Goal: Transaction & Acquisition: Download file/media

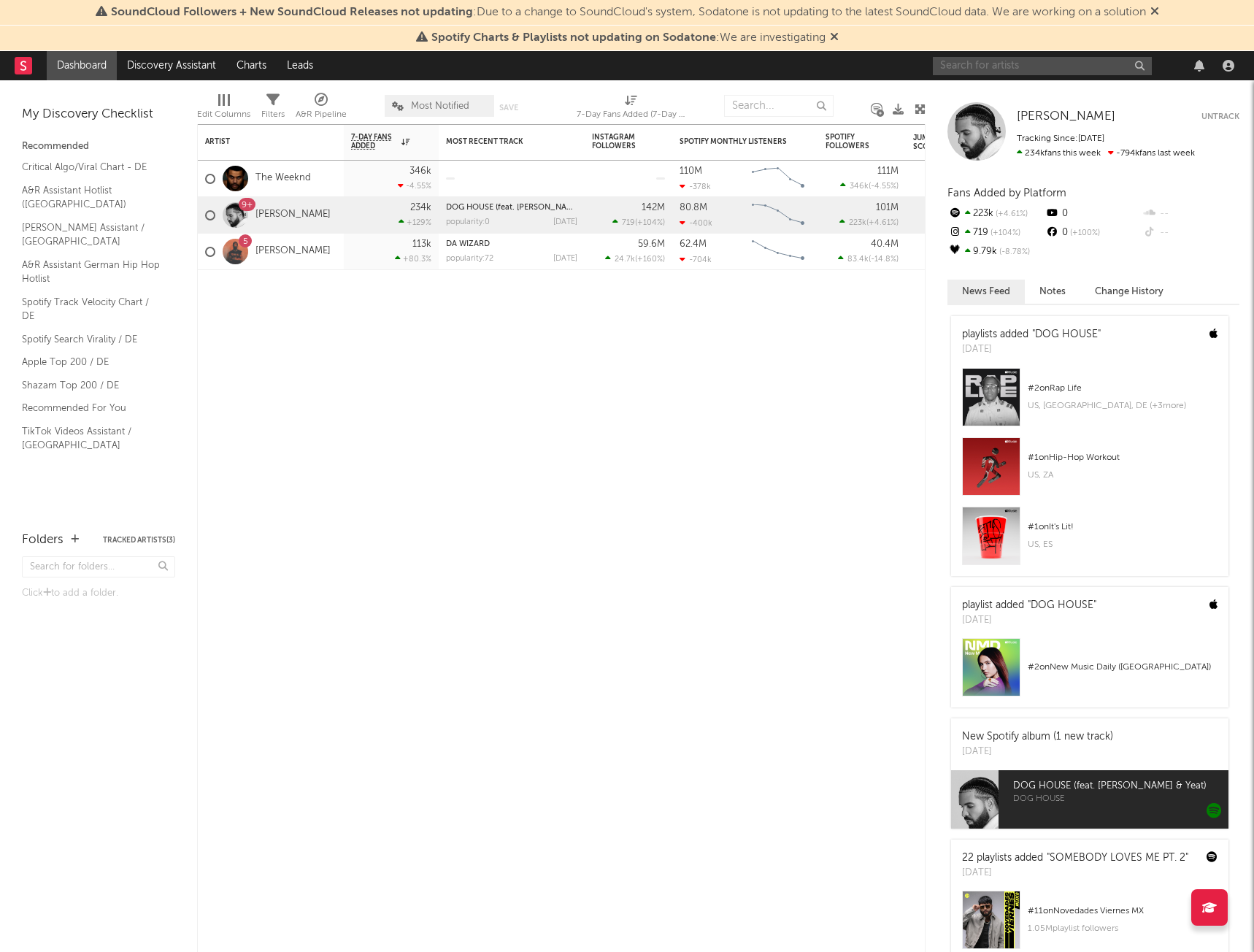
click at [997, 59] on input "text" at bounding box center [1041, 66] width 219 height 18
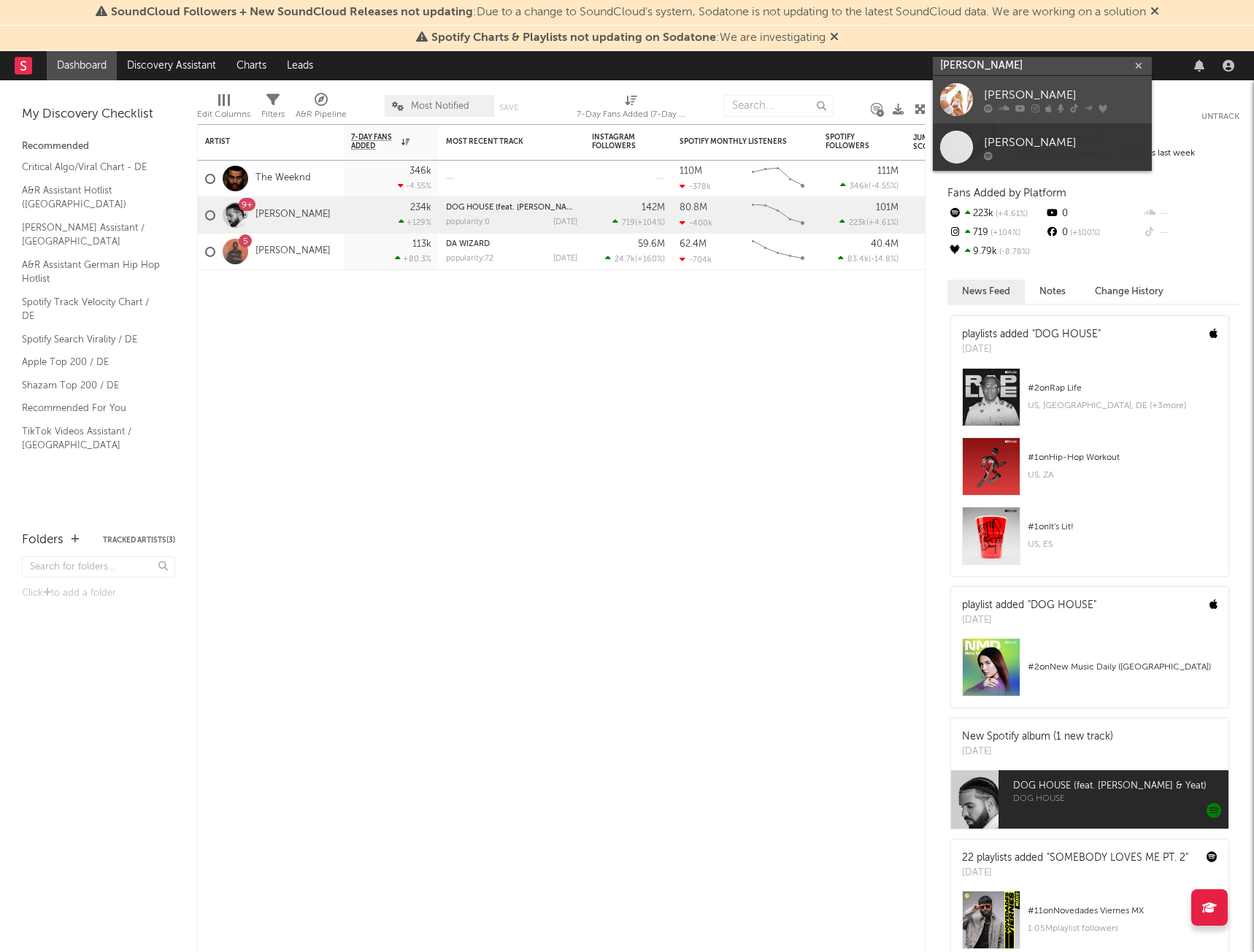
type input "[PERSON_NAME]"
click at [1001, 106] on icon at bounding box center [1003, 108] width 11 height 9
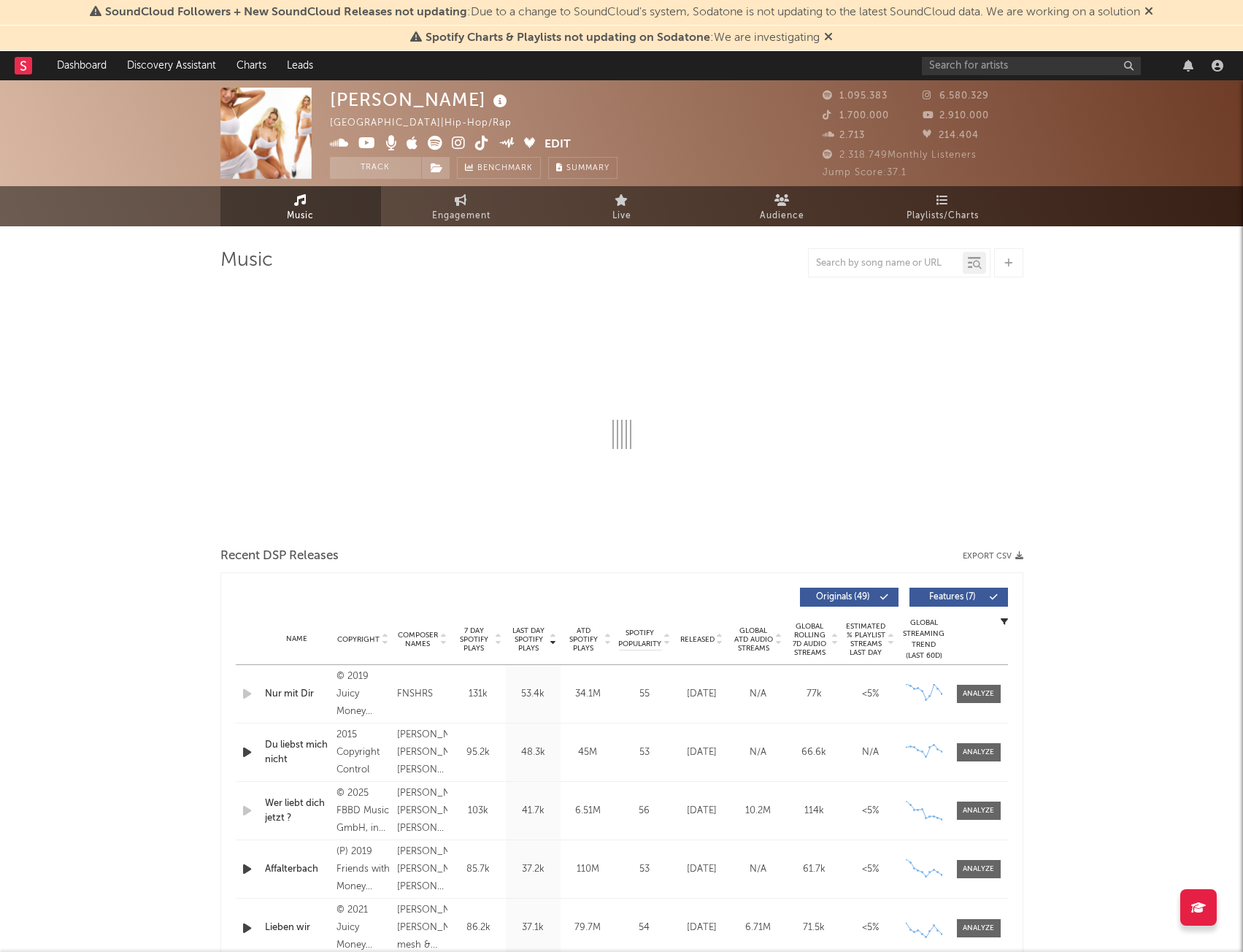
select select "6m"
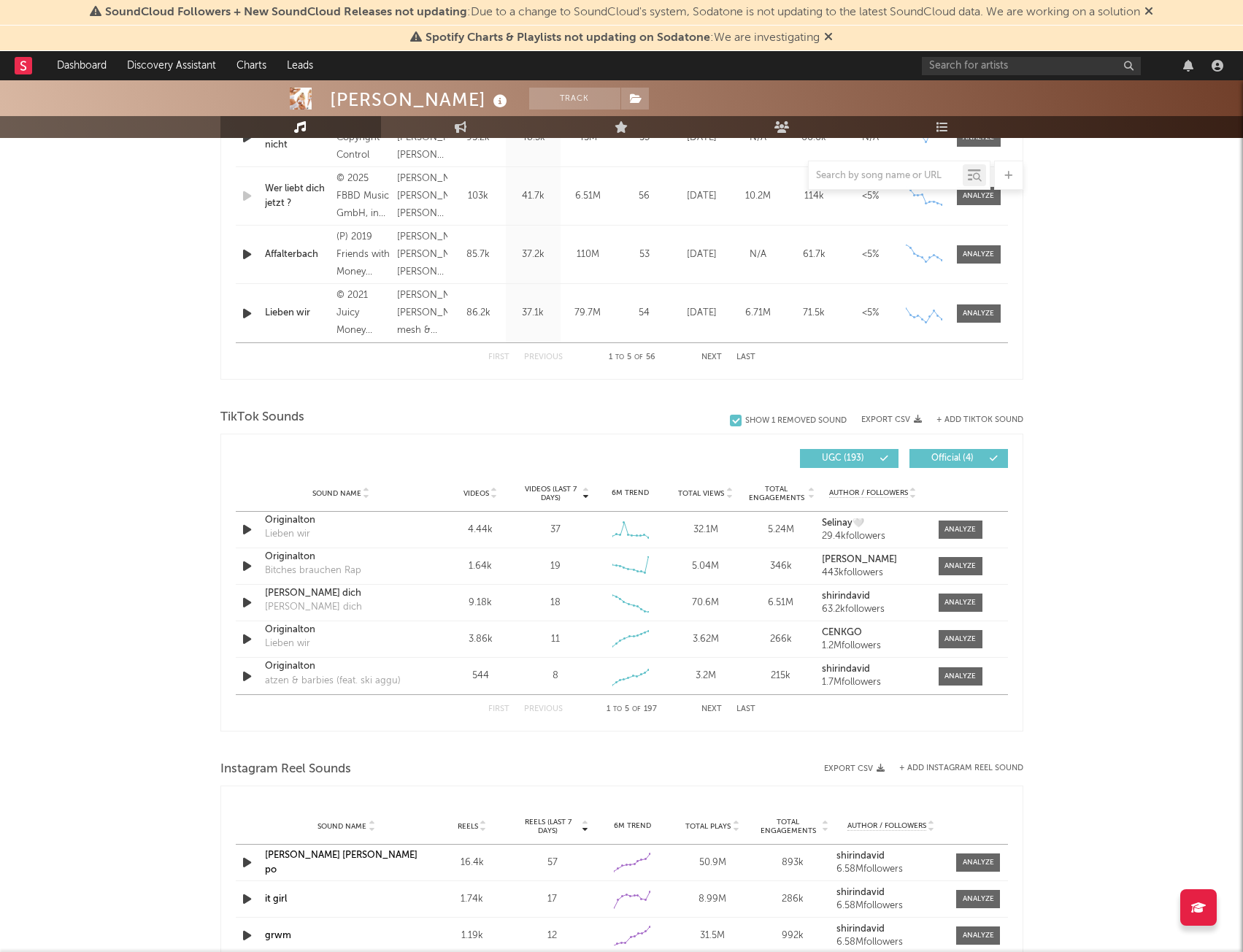
scroll to position [802, 0]
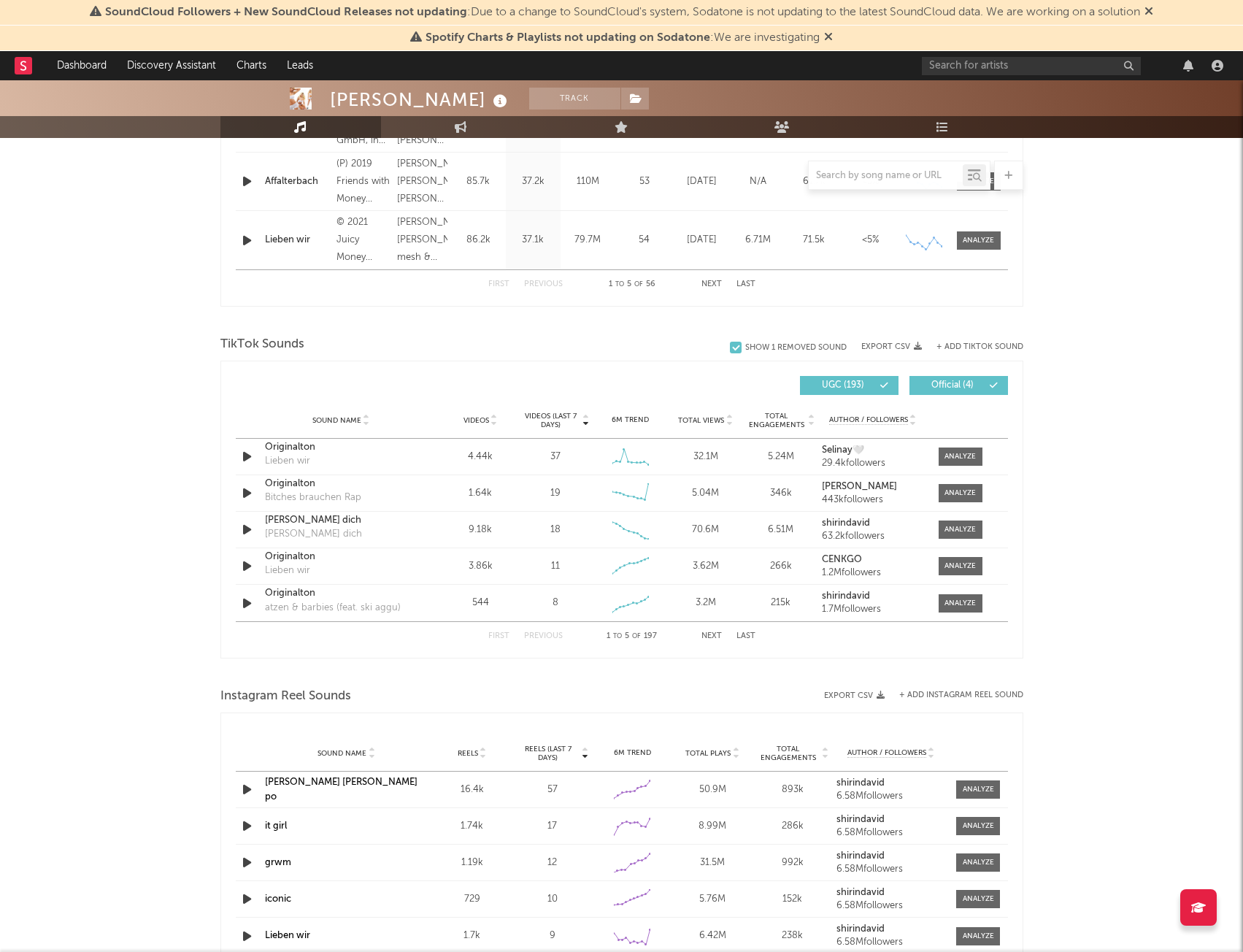
click at [994, 387] on icon at bounding box center [994, 385] width 9 height 9
click at [862, 392] on button "UGC ( 193 )" at bounding box center [848, 386] width 98 height 19
click at [950, 387] on span "Official ( 4 )" at bounding box center [952, 385] width 67 height 9
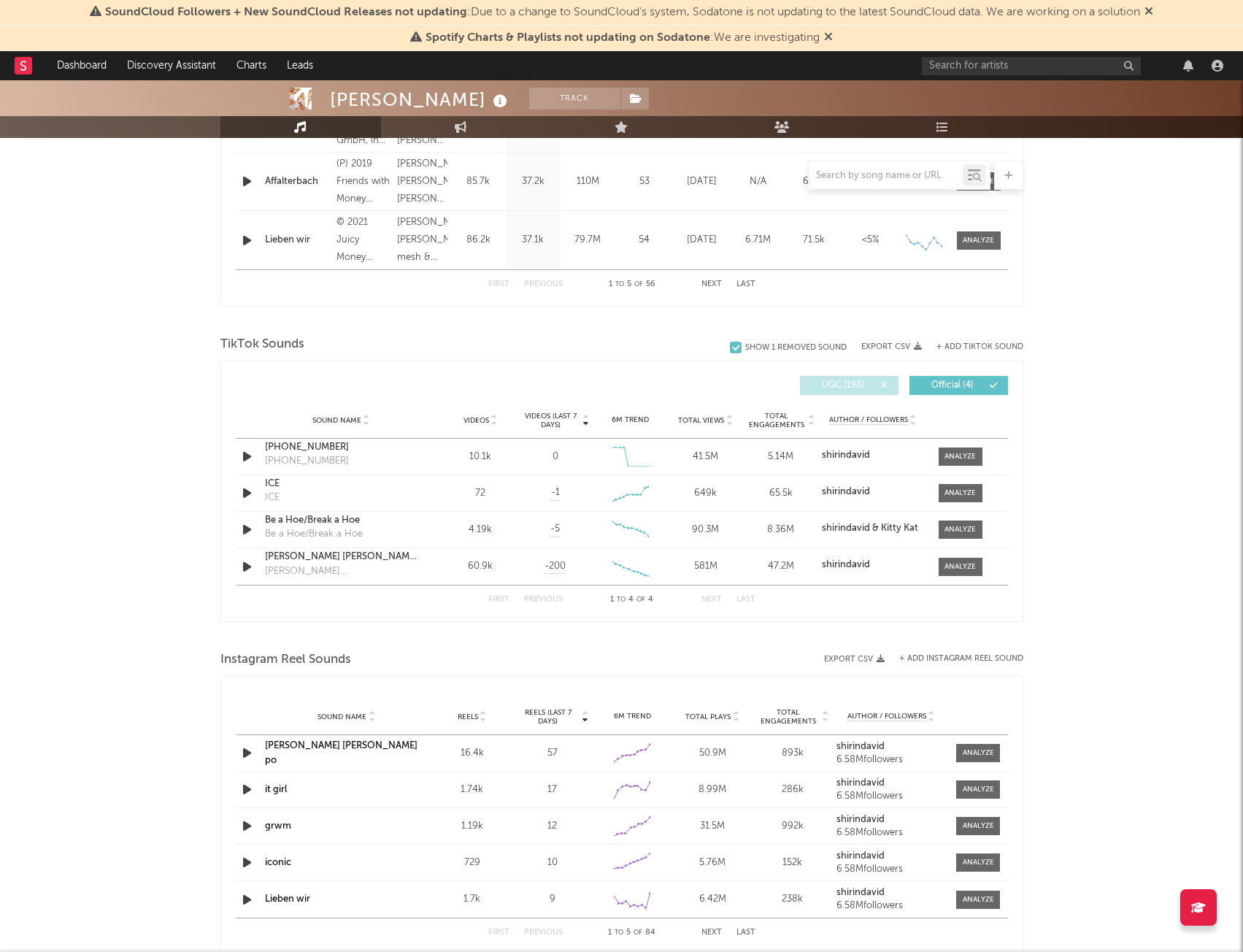
click at [880, 387] on icon at bounding box center [884, 385] width 9 height 9
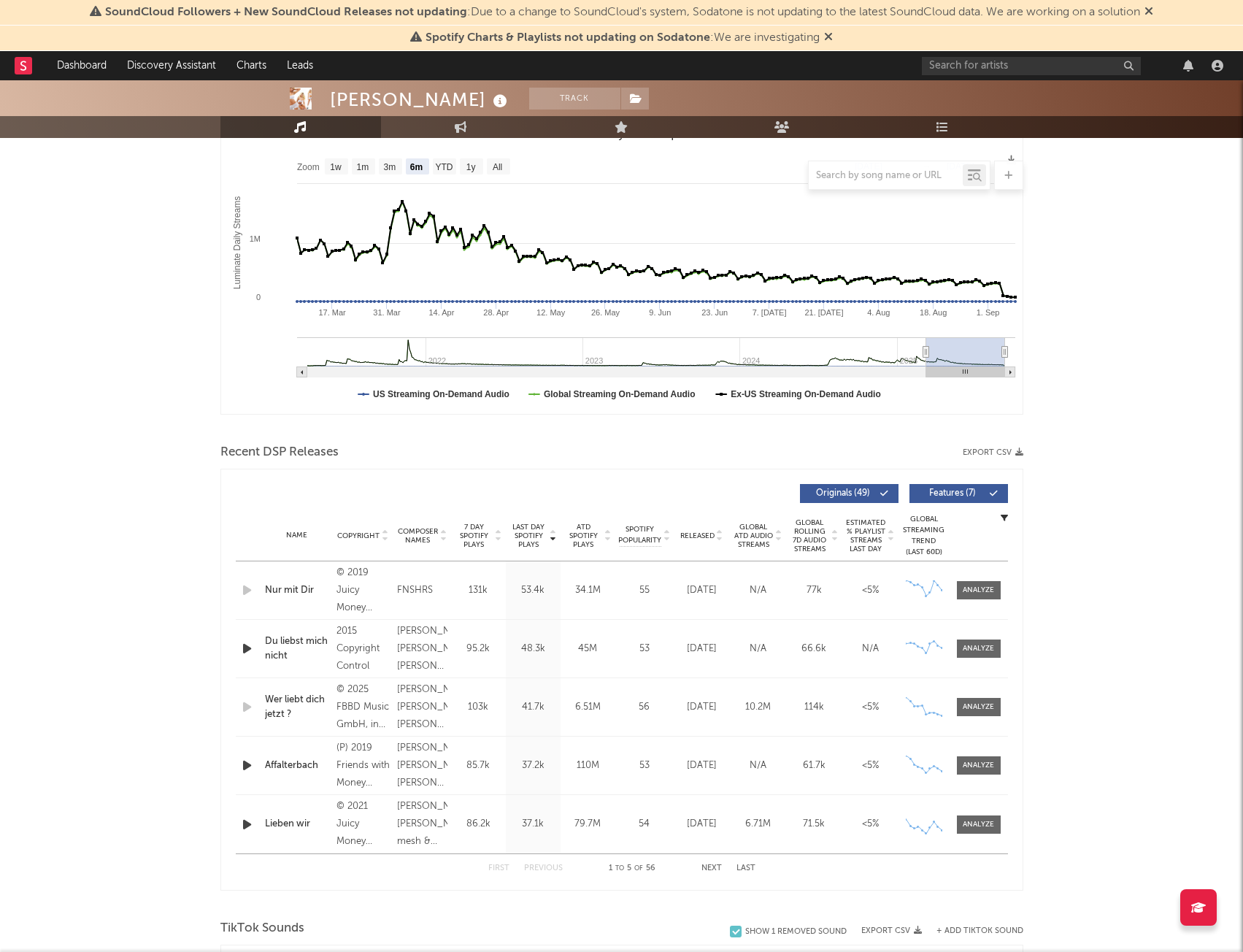
scroll to position [0, 0]
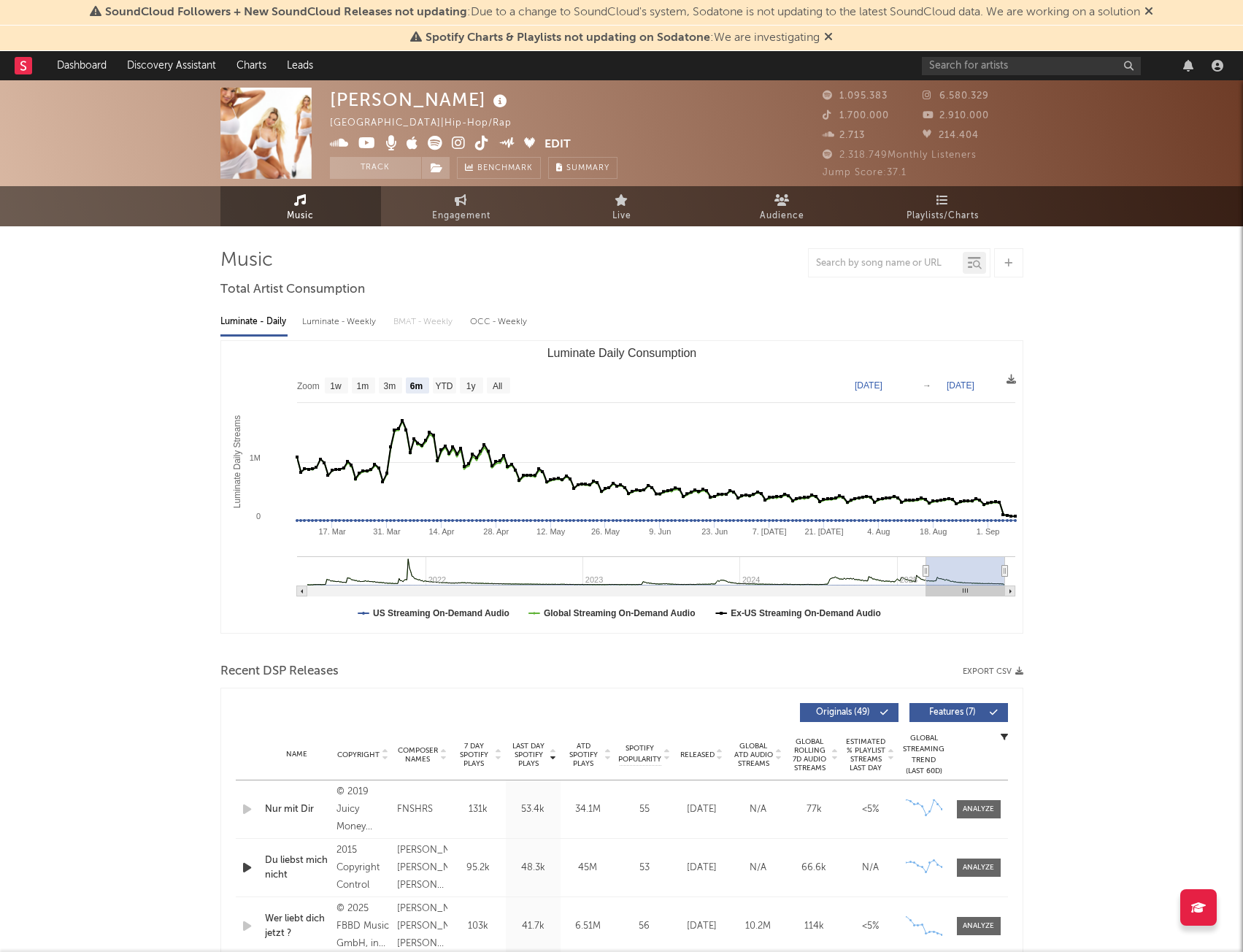
click at [882, 386] on text "Mar 8, 2025" at bounding box center [869, 385] width 28 height 11
click at [912, 387] on input "2025-03-08" at bounding box center [879, 385] width 68 height 15
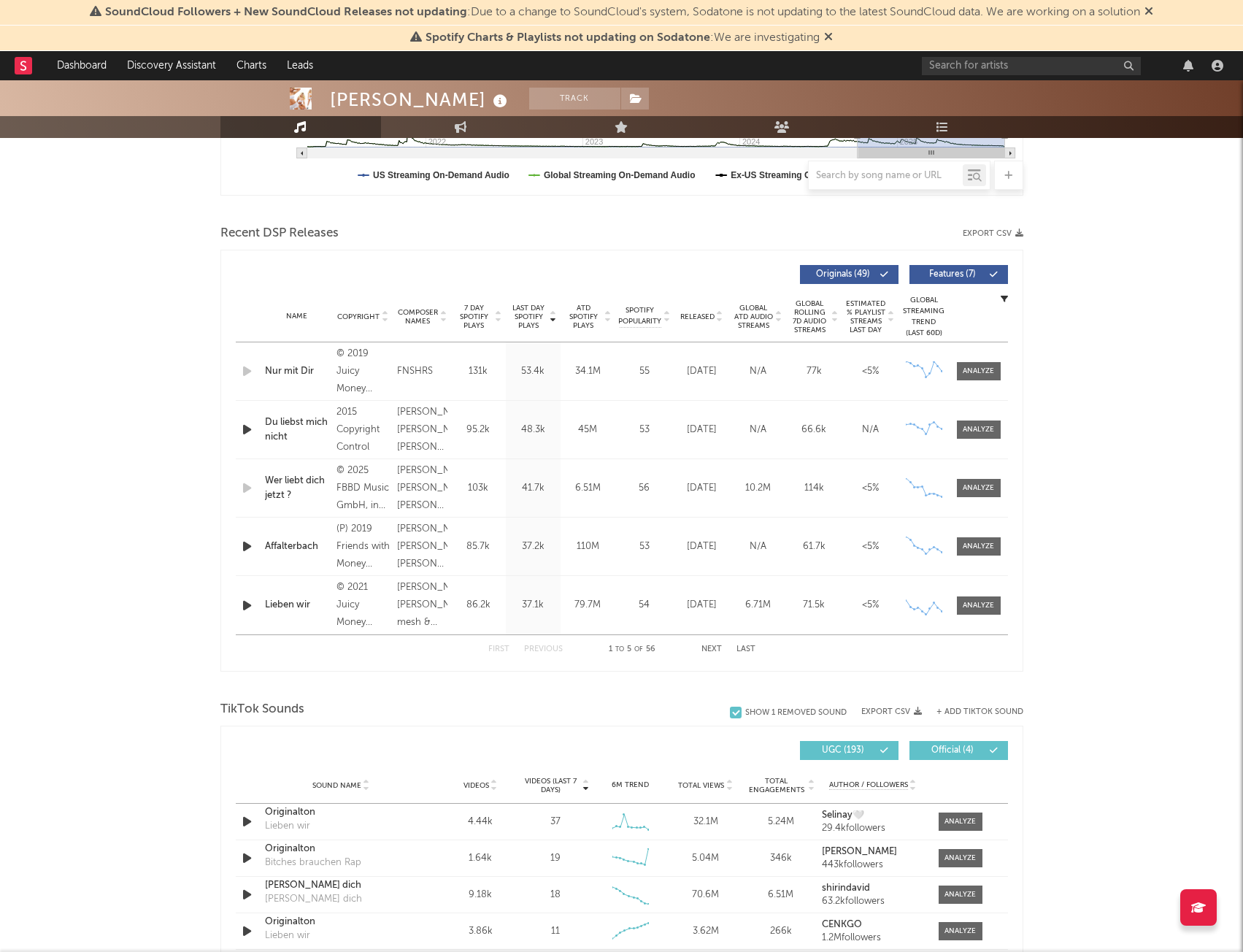
click at [1081, 442] on div "Shirin David Track Germany | Hip-Hop/Rap Edit Track Benchmark Summary 1.095.383…" at bounding box center [621, 745] width 1243 height 2205
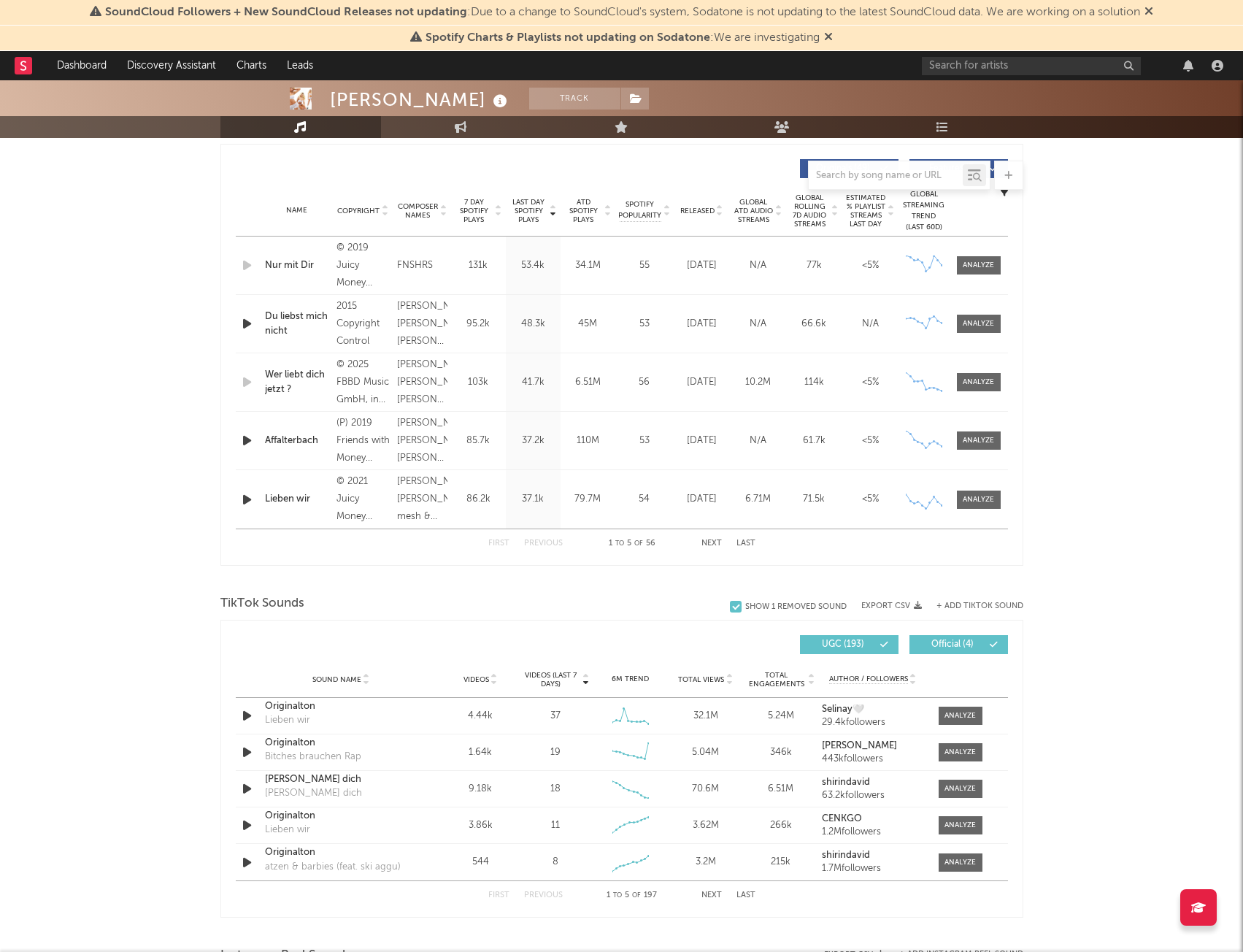
scroll to position [730, 0]
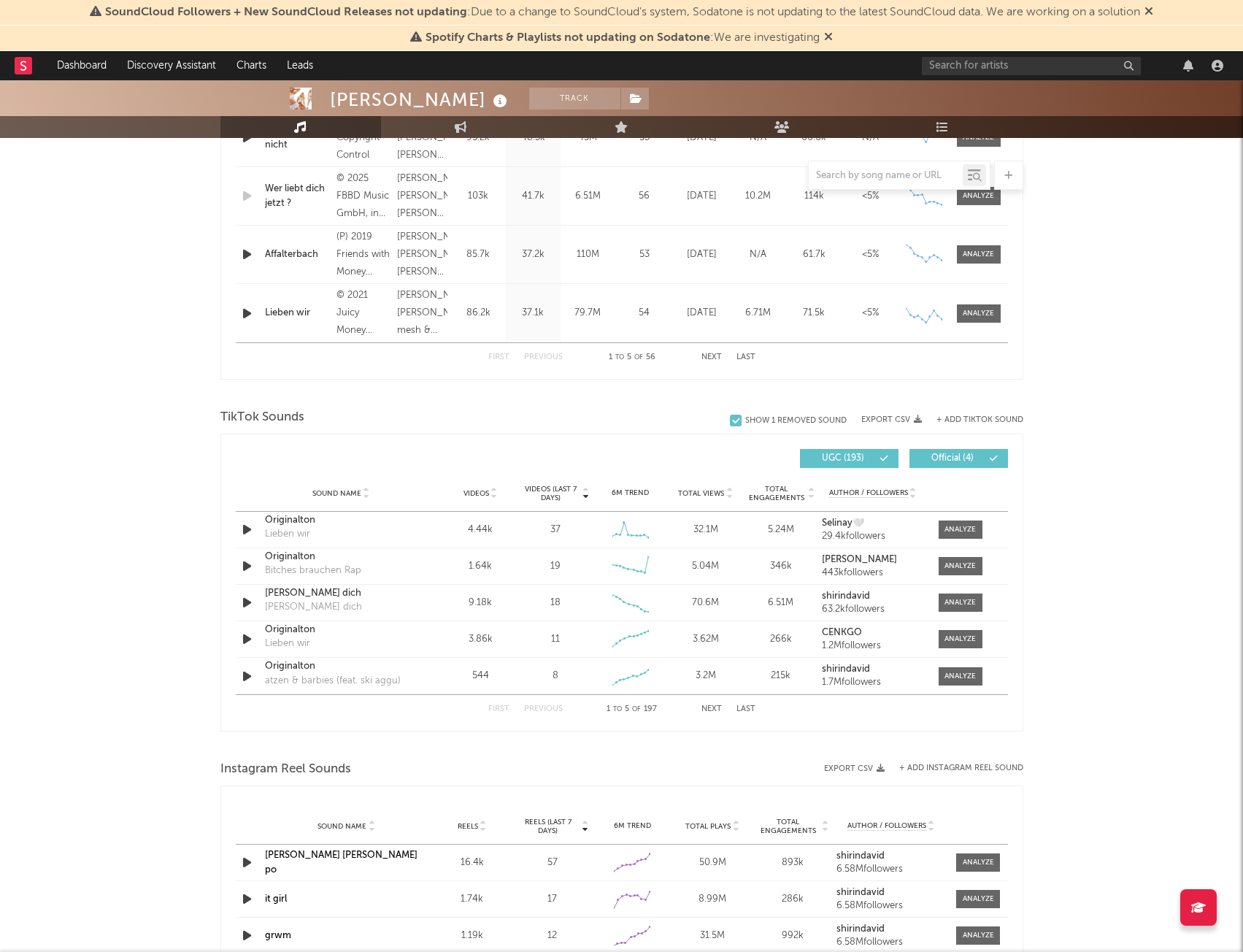
click at [892, 420] on button "Export CSV" at bounding box center [892, 419] width 60 height 9
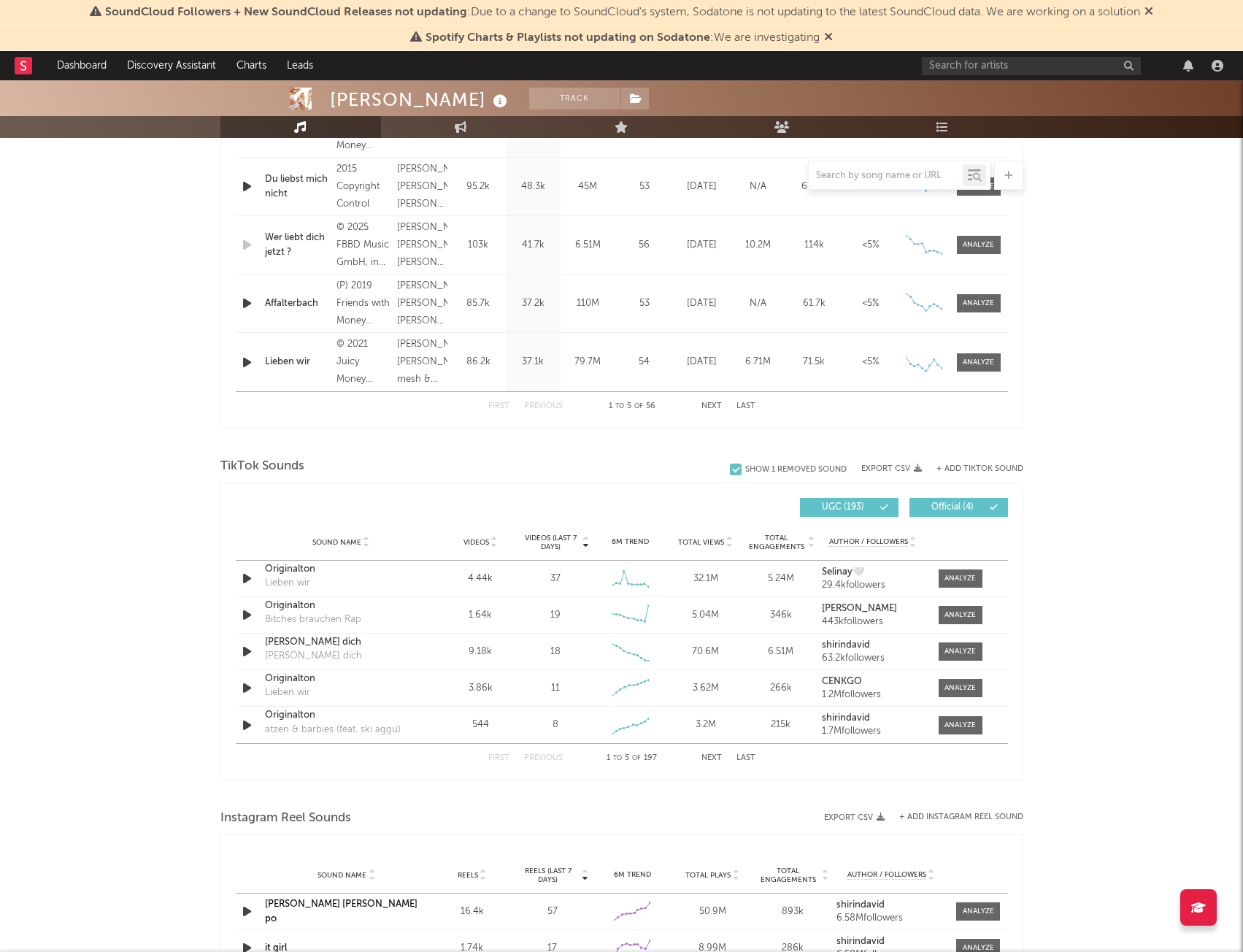
scroll to position [657, 0]
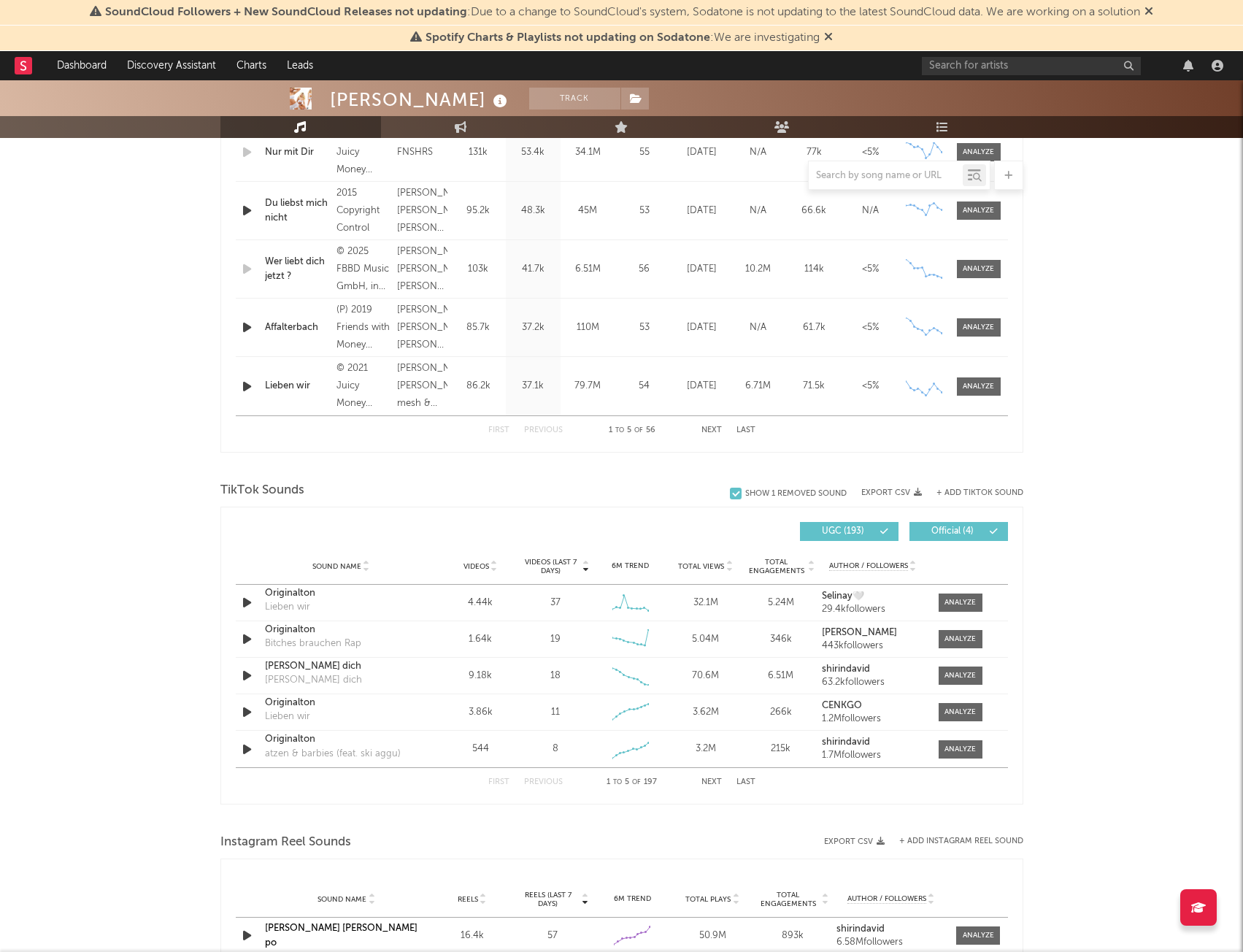
click at [888, 490] on button "Export CSV" at bounding box center [892, 493] width 60 height 9
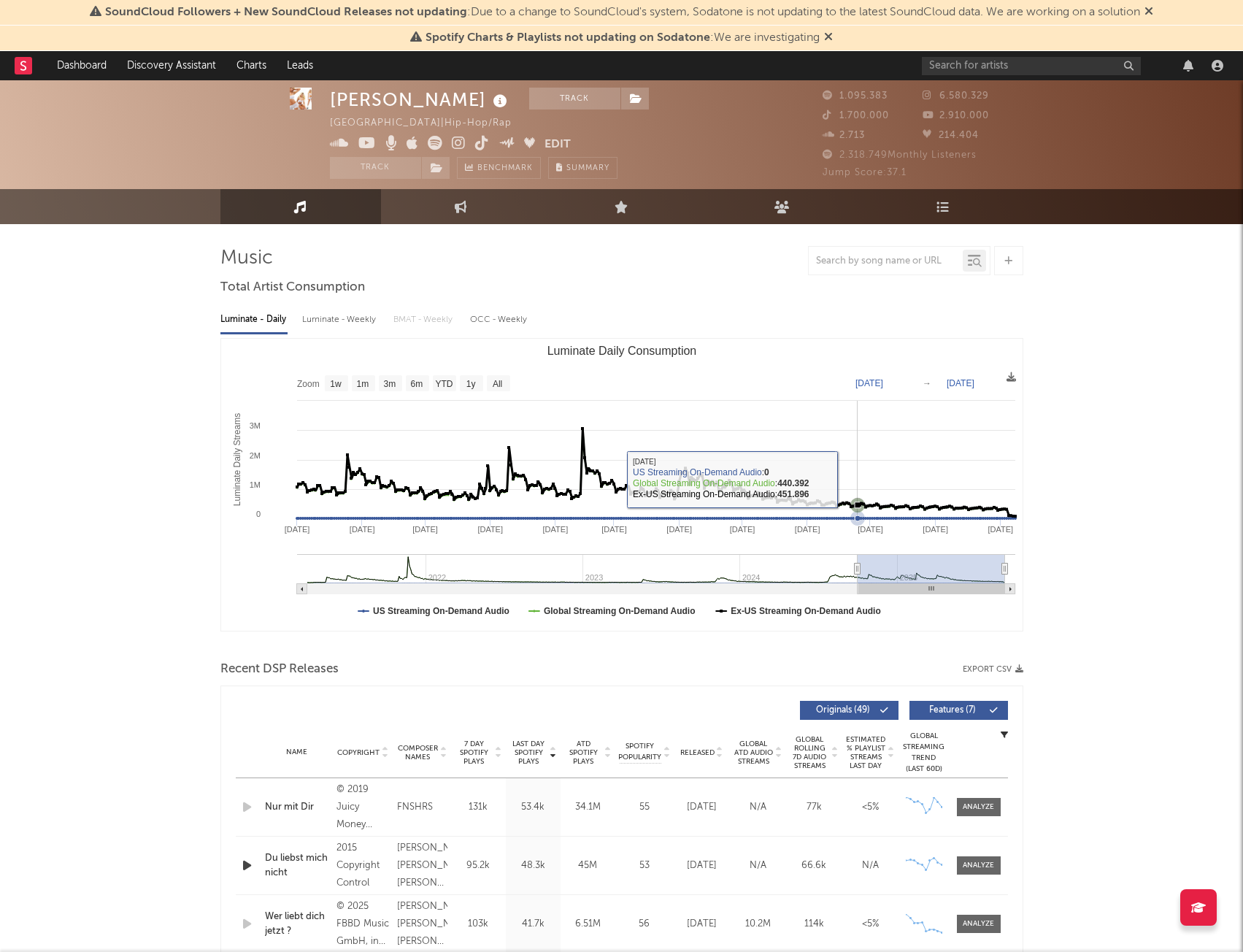
scroll to position [0, 0]
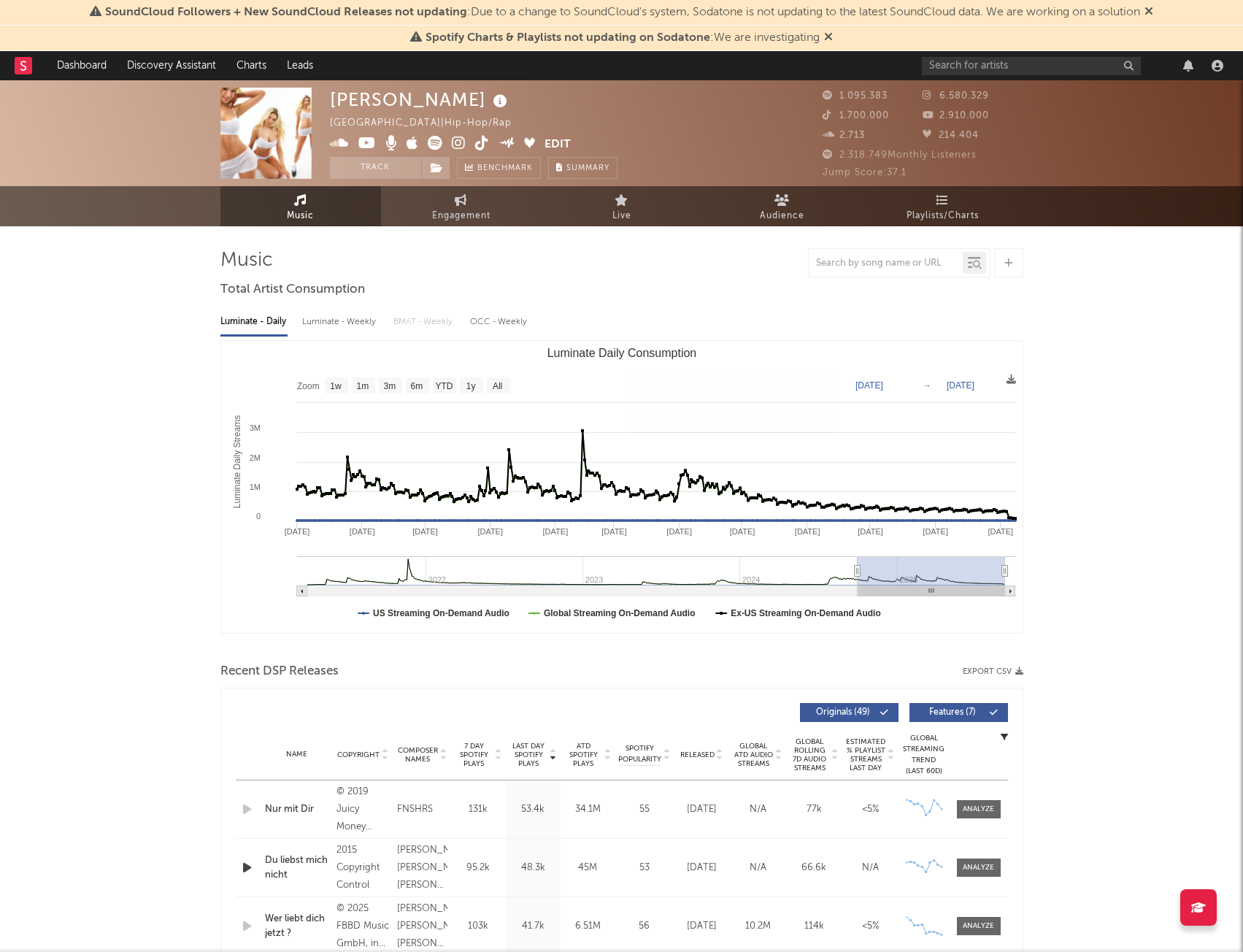
click at [882, 380] on text "Oct 1, 2024" at bounding box center [870, 385] width 28 height 11
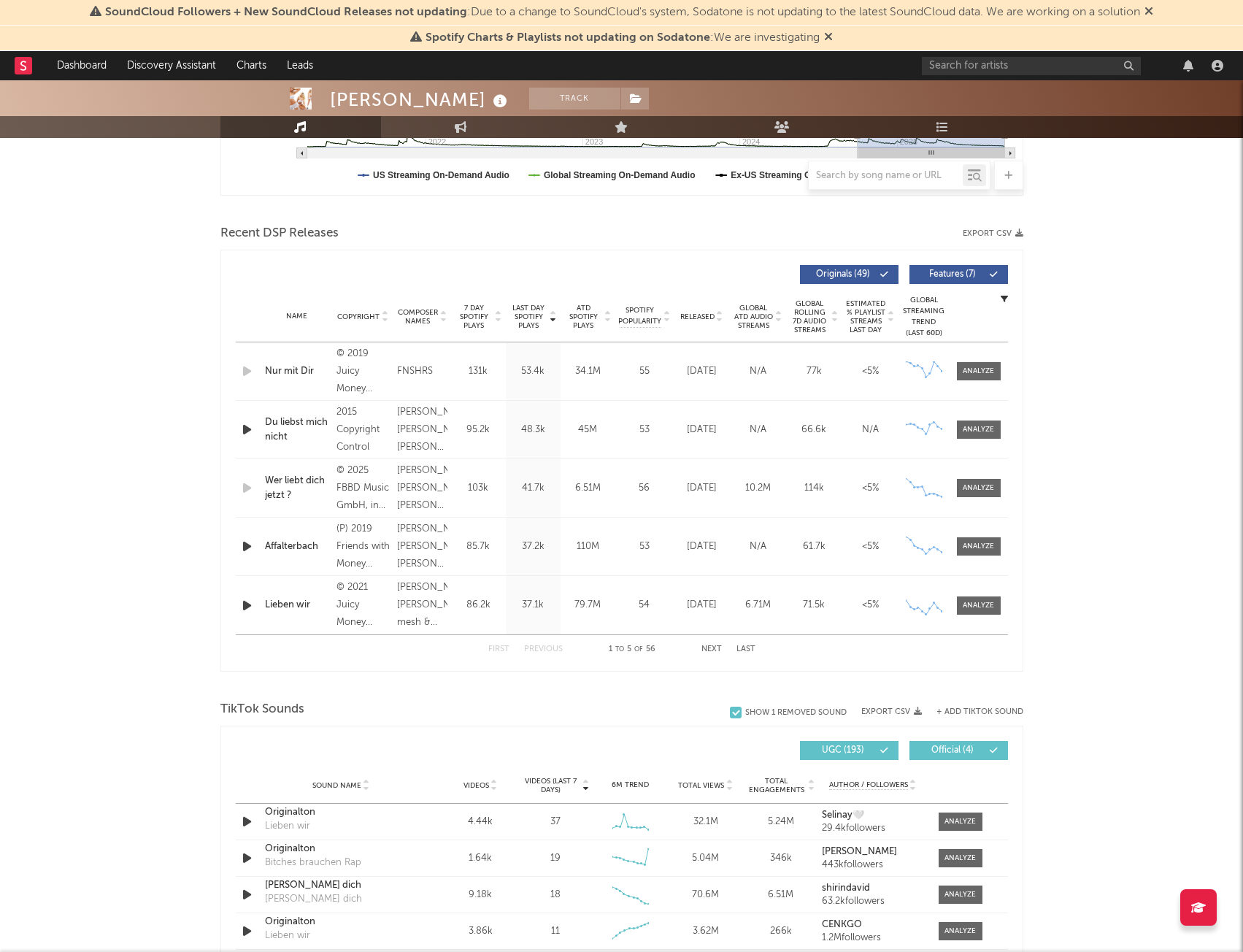
scroll to position [730, 0]
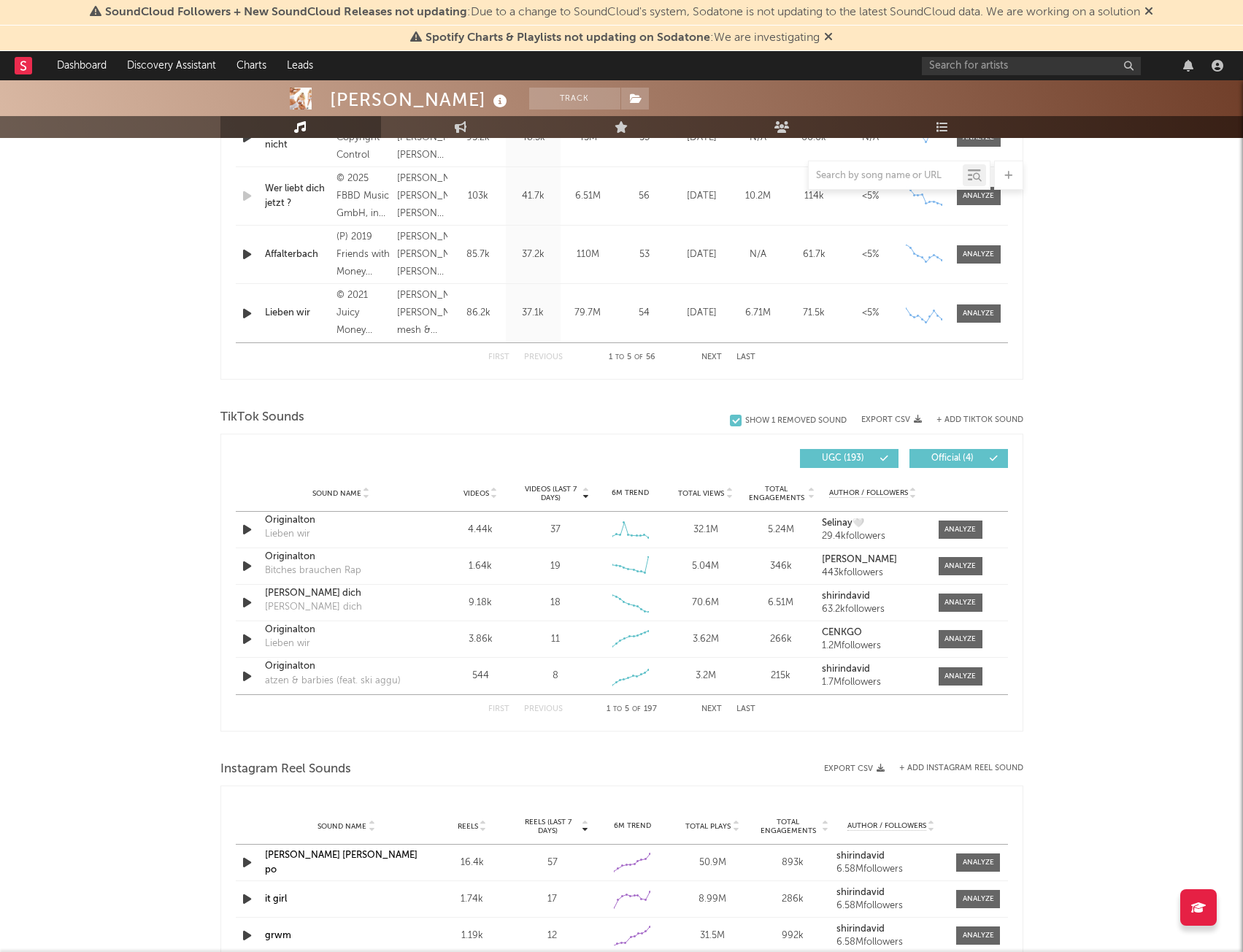
click at [947, 462] on span "Official ( 4 )" at bounding box center [952, 458] width 67 height 9
click at [932, 461] on span "Official ( 4 )" at bounding box center [952, 458] width 67 height 9
click at [874, 453] on button "UGC ( 193 )" at bounding box center [848, 459] width 98 height 19
click at [858, 455] on span "UGC ( 193 )" at bounding box center [843, 458] width 67 height 9
click at [834, 462] on span "UGC ( 193 )" at bounding box center [843, 458] width 67 height 9
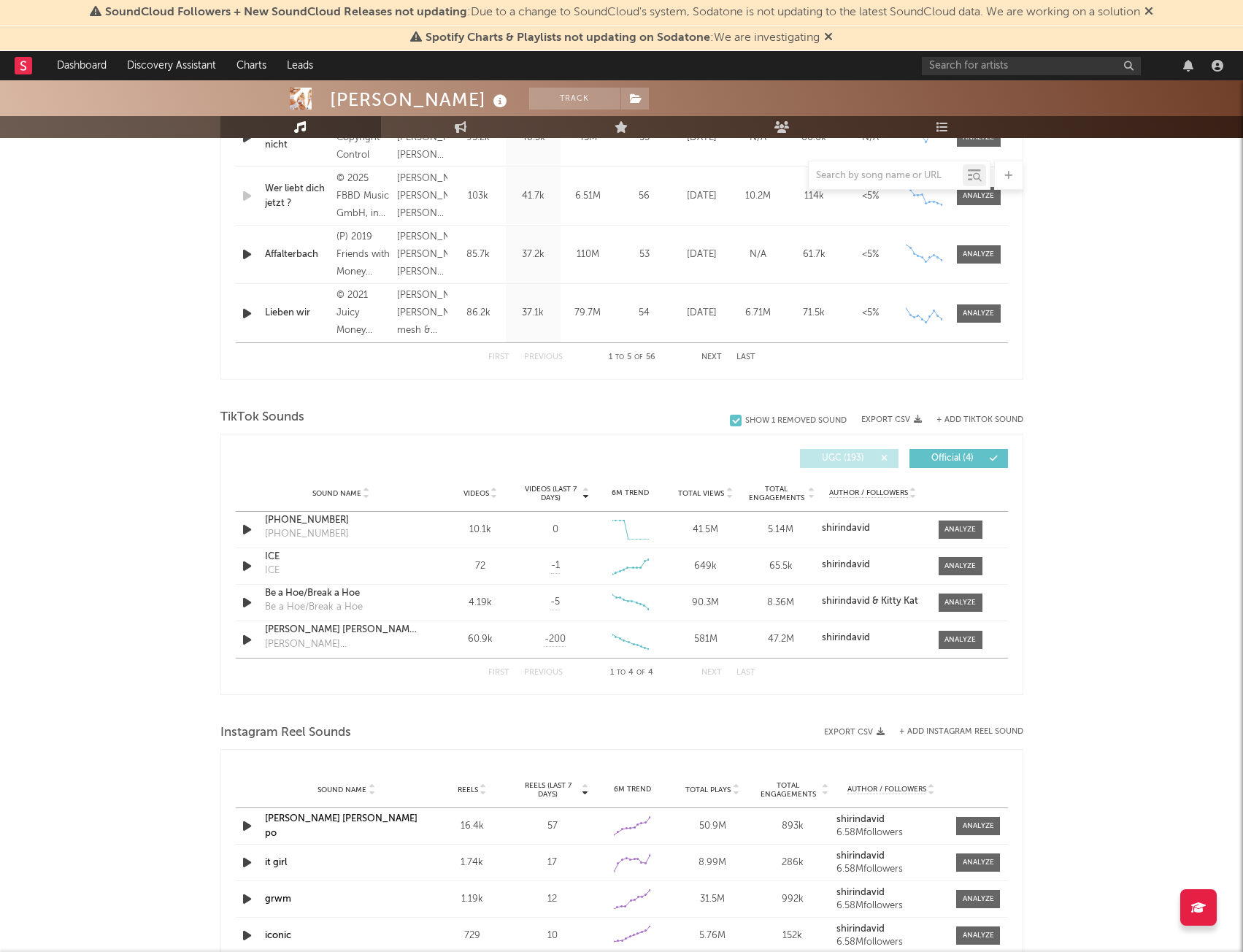
click at [842, 460] on span at bounding box center [843, 458] width 2 height 9
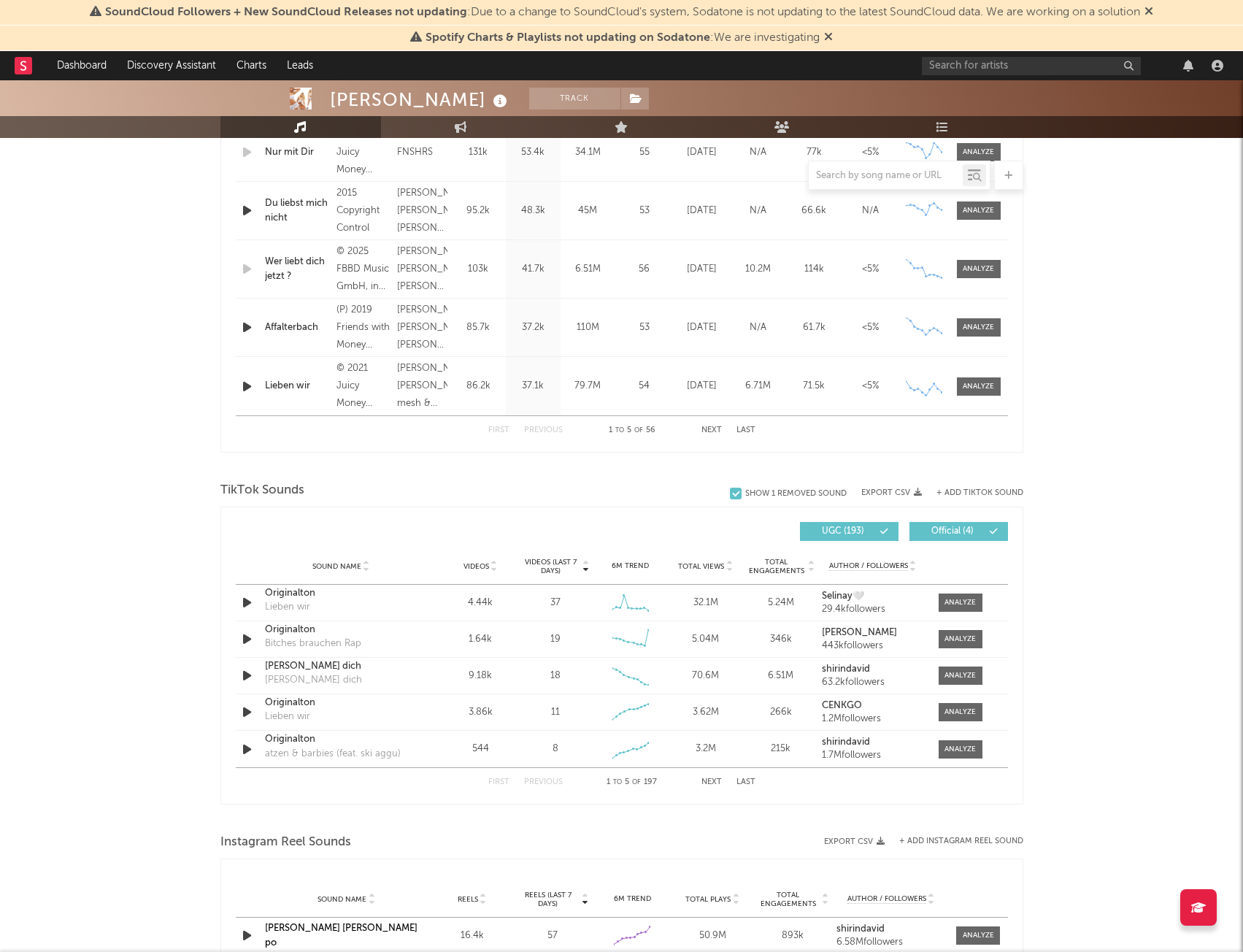
scroll to position [802, 0]
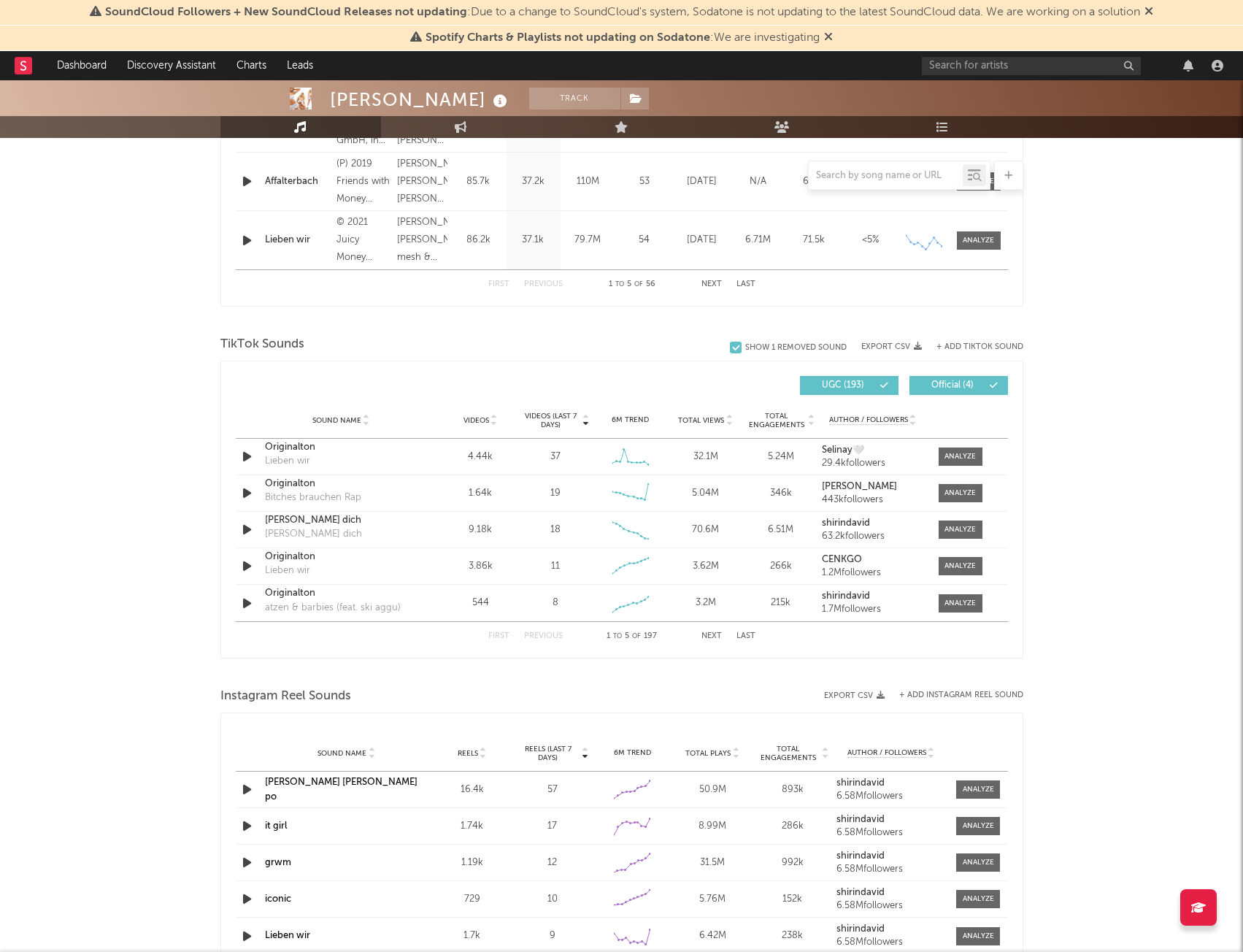
click at [847, 380] on button "UGC ( 193 )" at bounding box center [848, 386] width 98 height 19
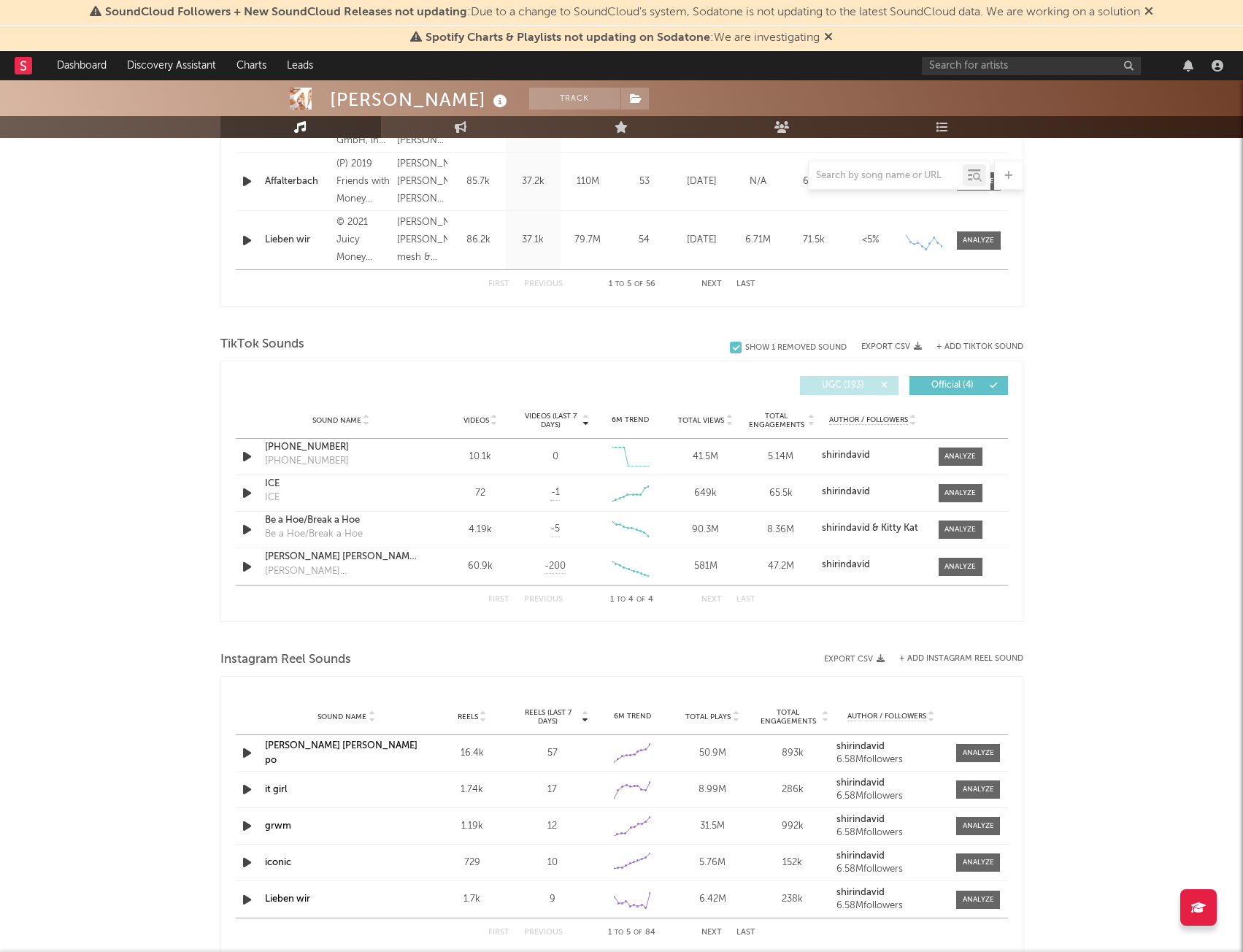
click at [843, 382] on span at bounding box center [843, 385] width 2 height 9
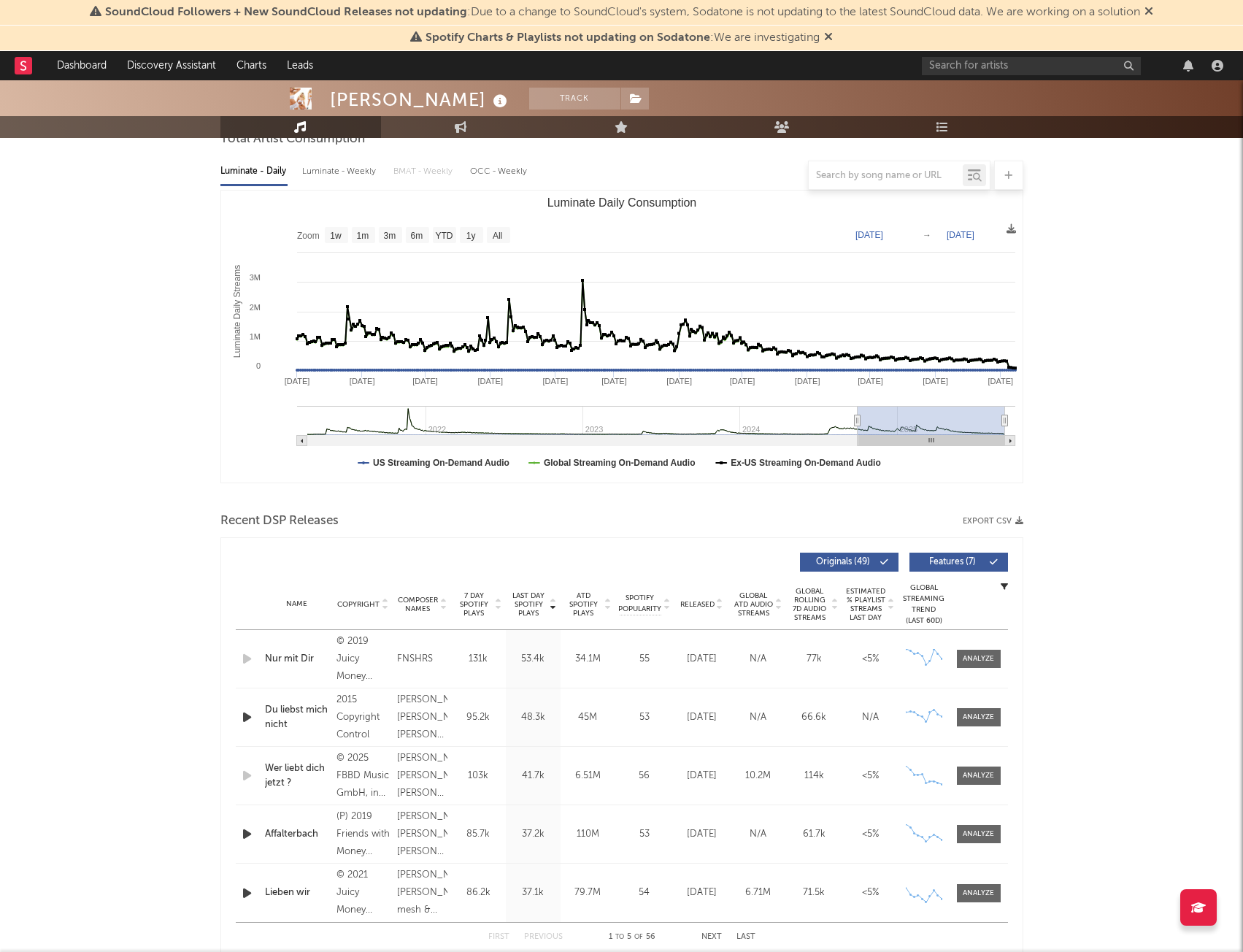
scroll to position [0, 0]
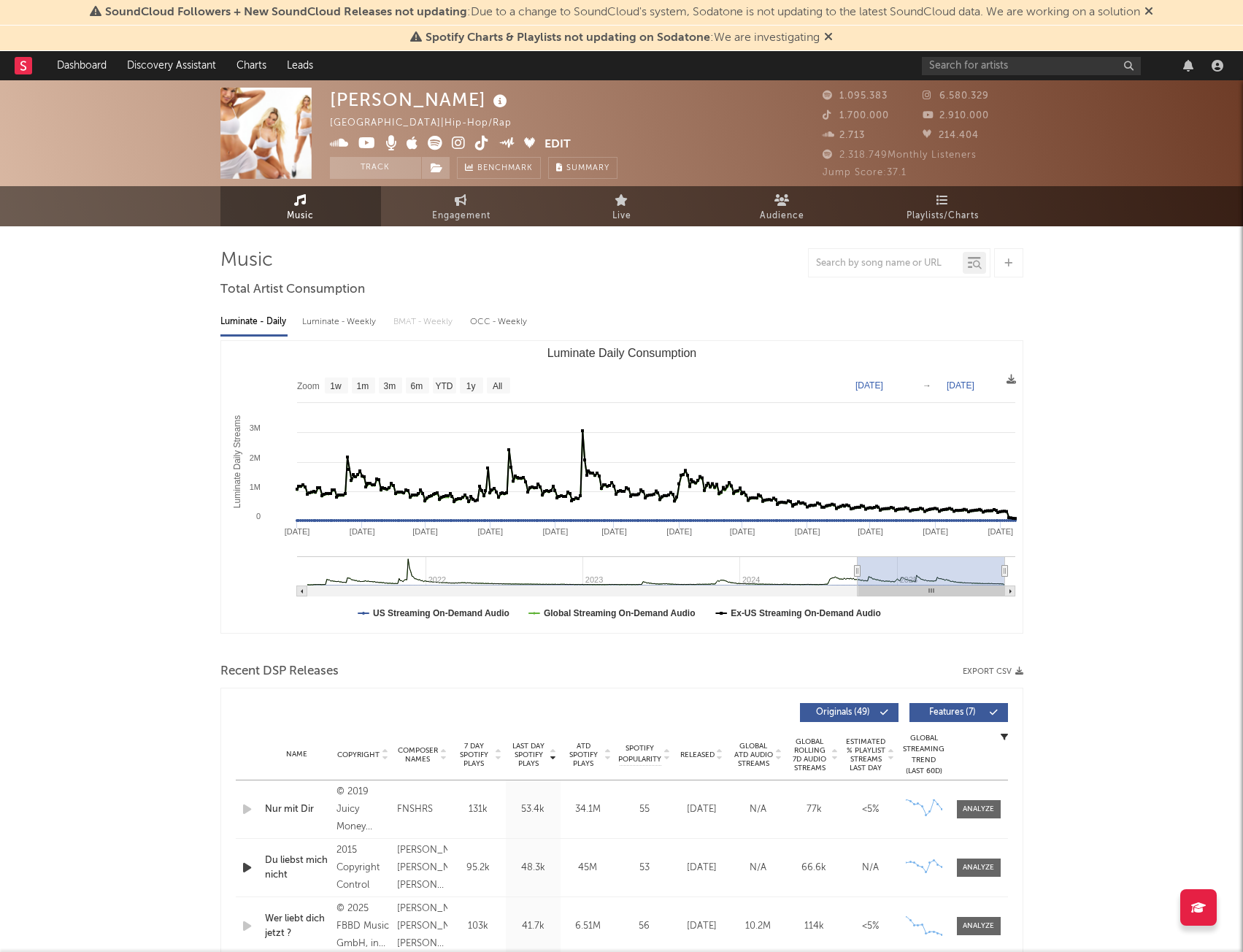
click at [877, 389] on text "Oct 1, 2024" at bounding box center [870, 385] width 28 height 11
click at [912, 380] on input "2024-10-01" at bounding box center [879, 385] width 68 height 15
type input "2025-03-03"
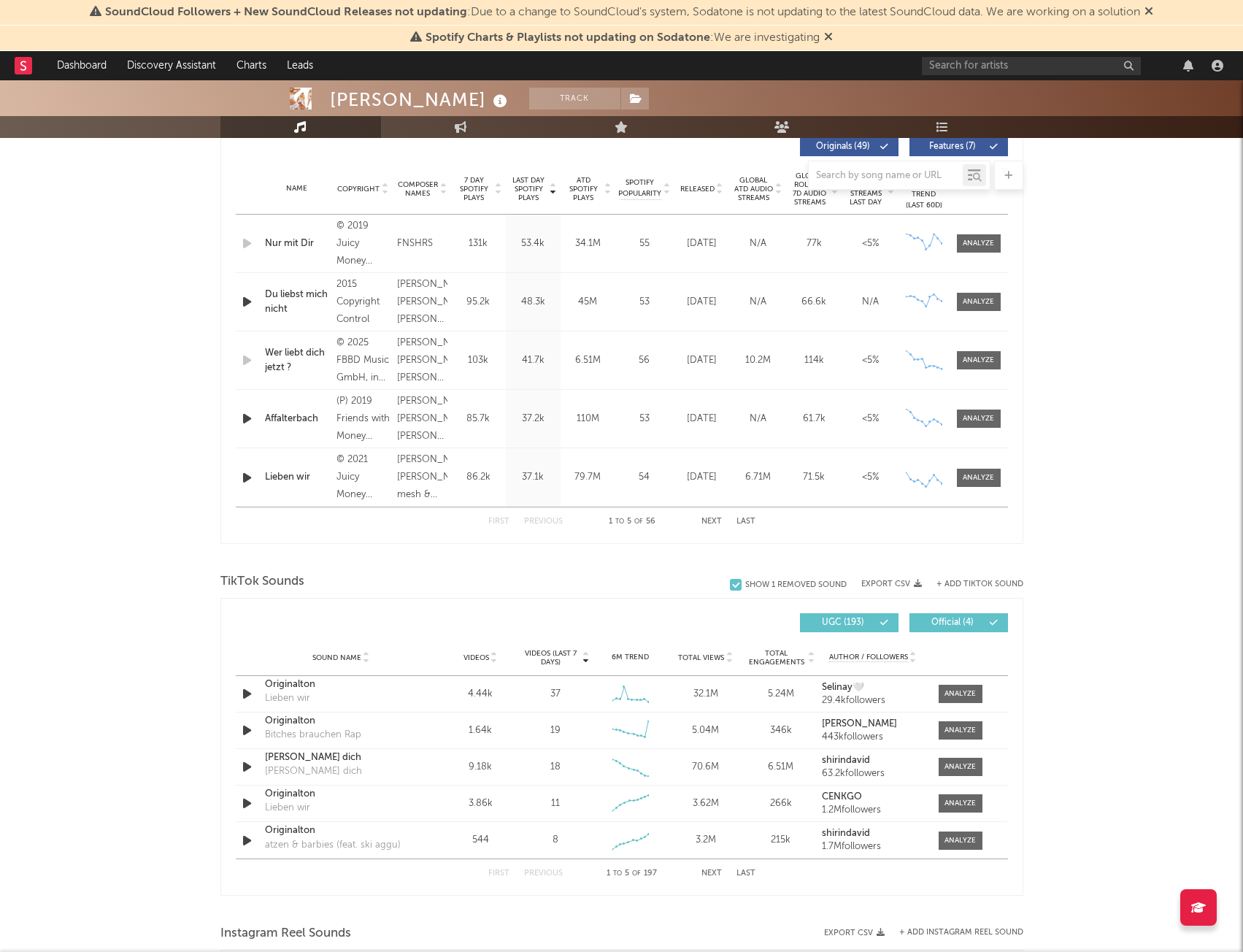
scroll to position [529, 0]
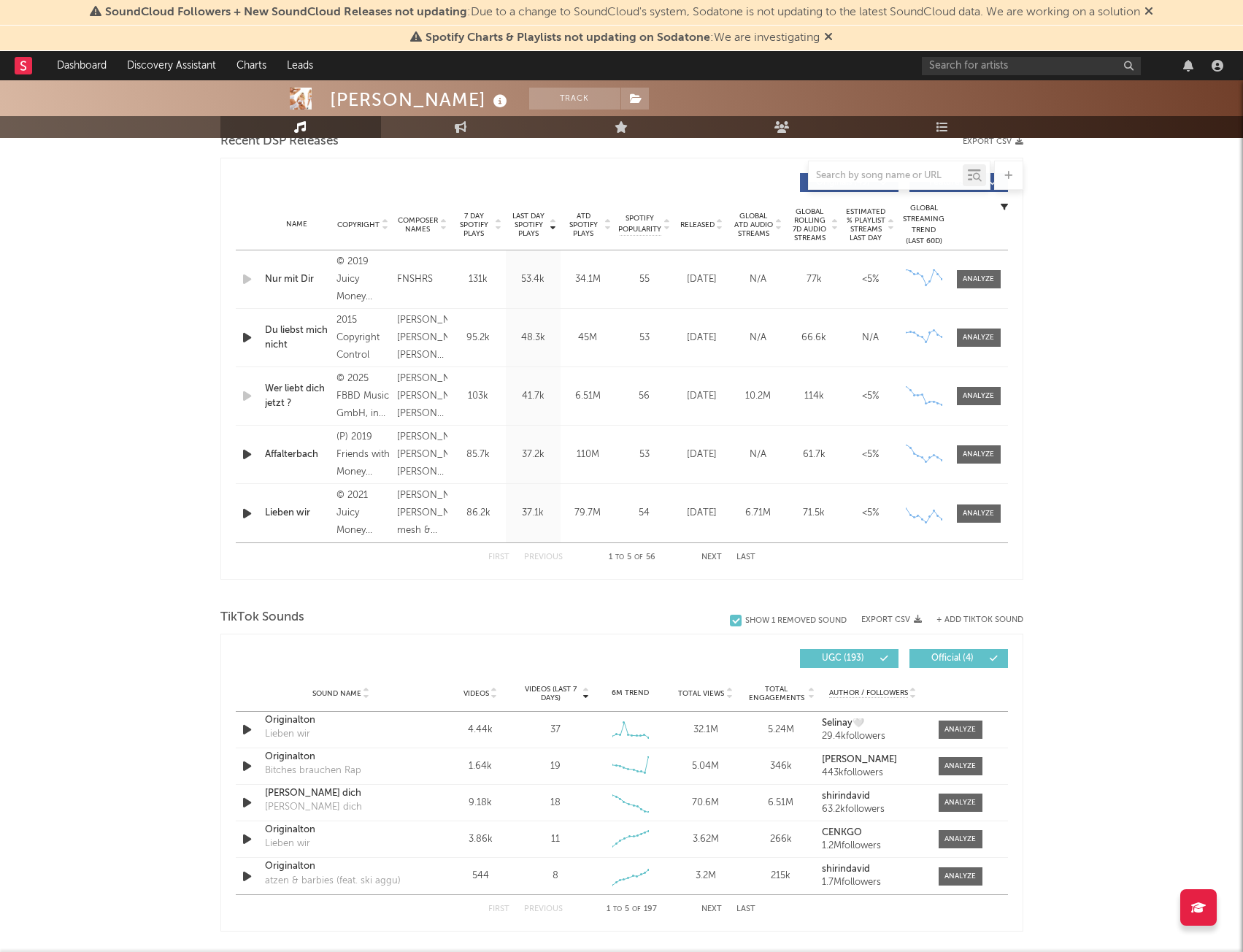
click at [1099, 625] on div "Shirin David Track Germany | Hip-Hop/Rap Edit Track Benchmark Summary 1.095.383…" at bounding box center [621, 653] width 1243 height 2205
click at [895, 623] on button "Export CSV" at bounding box center [892, 619] width 60 height 9
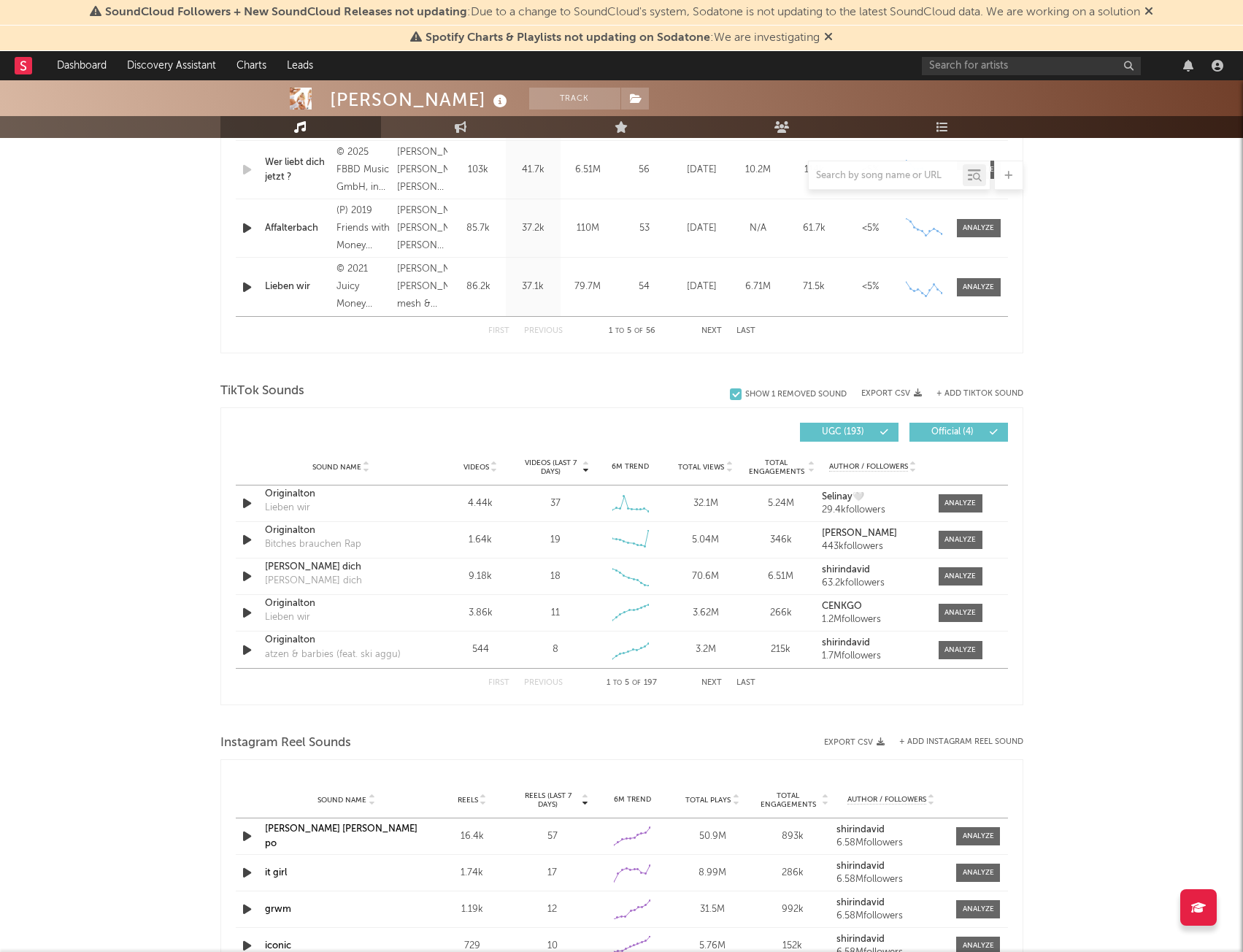
scroll to position [802, 0]
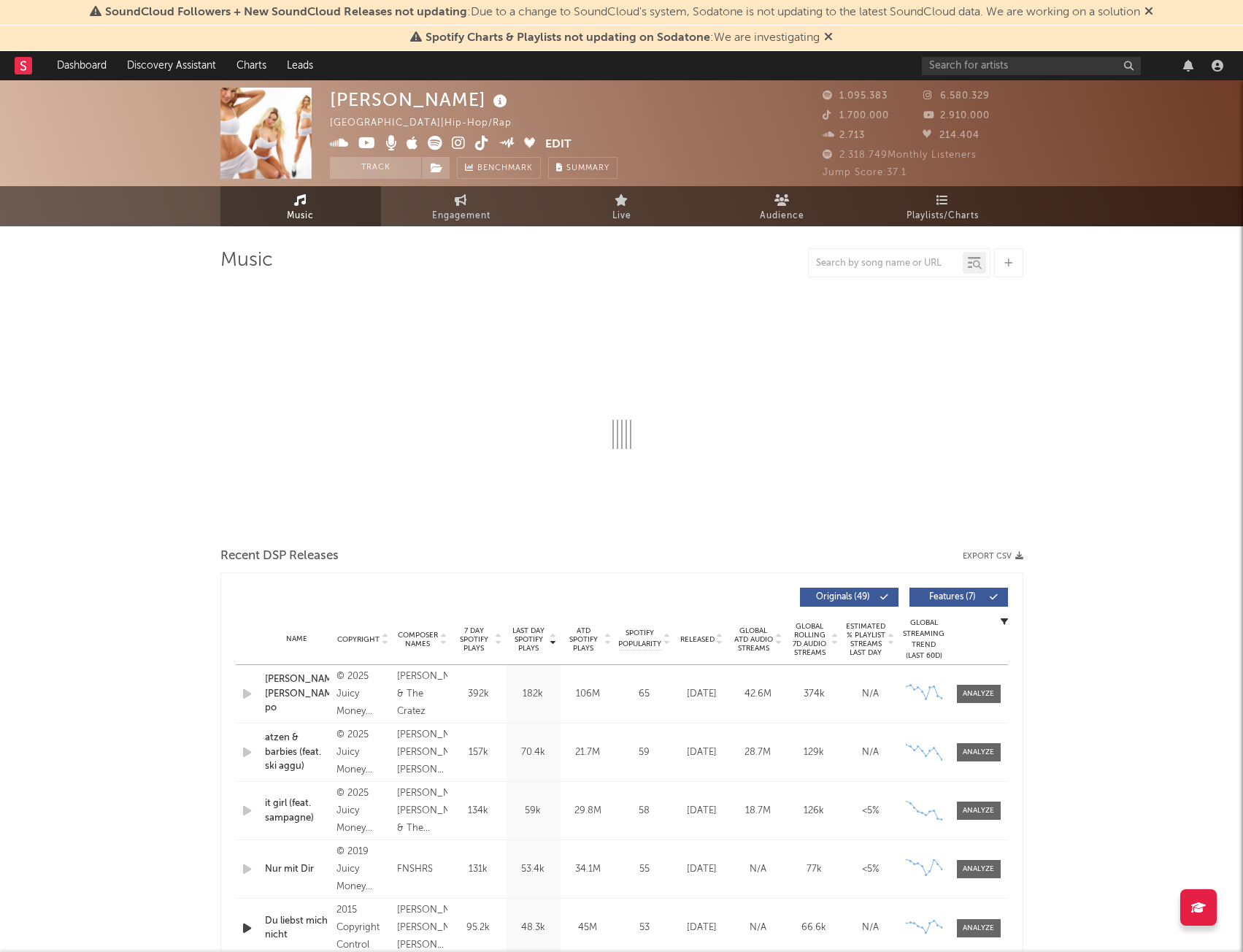
select select "6m"
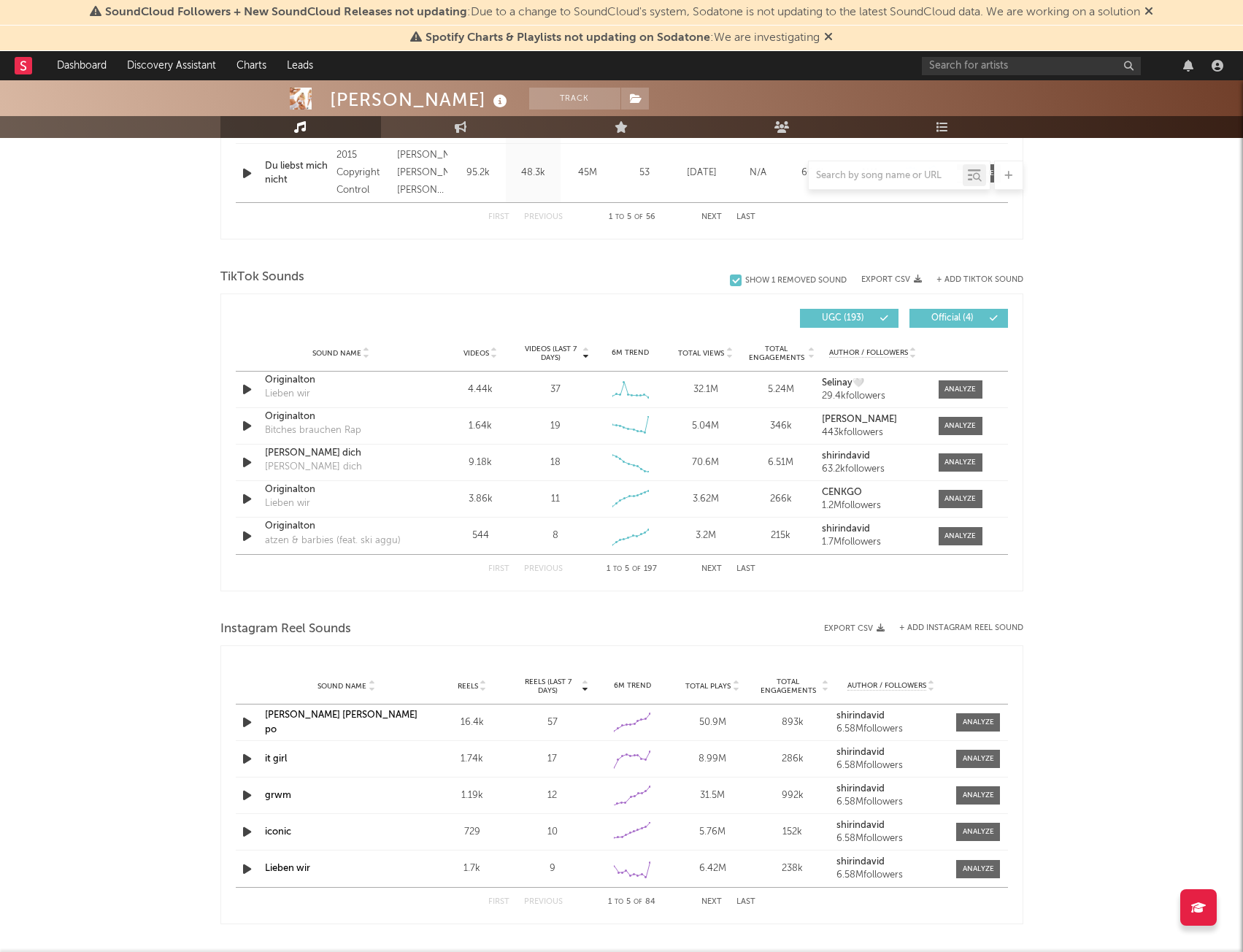
scroll to position [876, 0]
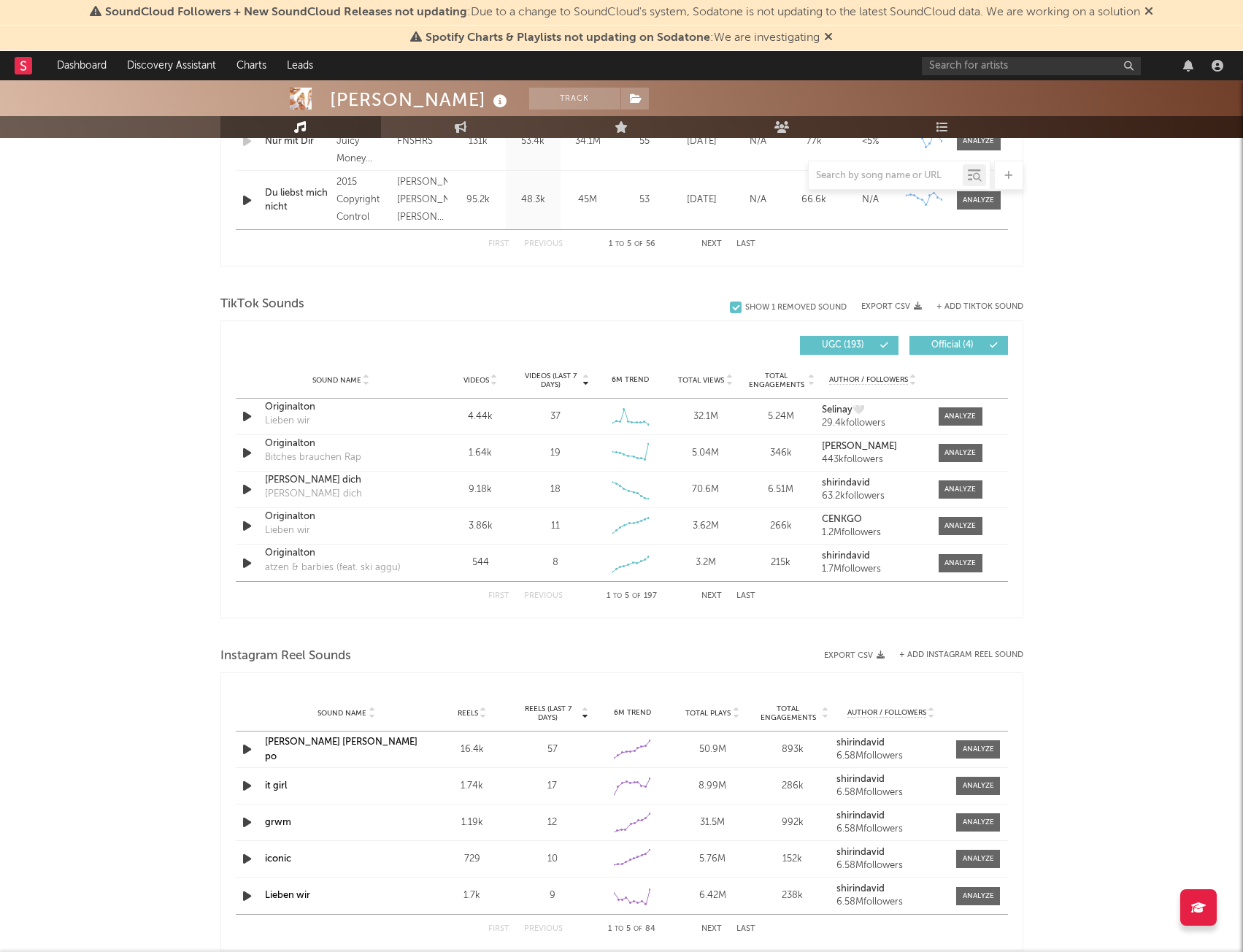
click at [872, 272] on div "Music Total Artist Consumption Luminate - Daily Luminate - Weekly BMAT - Weekly…" at bounding box center [622, 369] width 803 height 1927
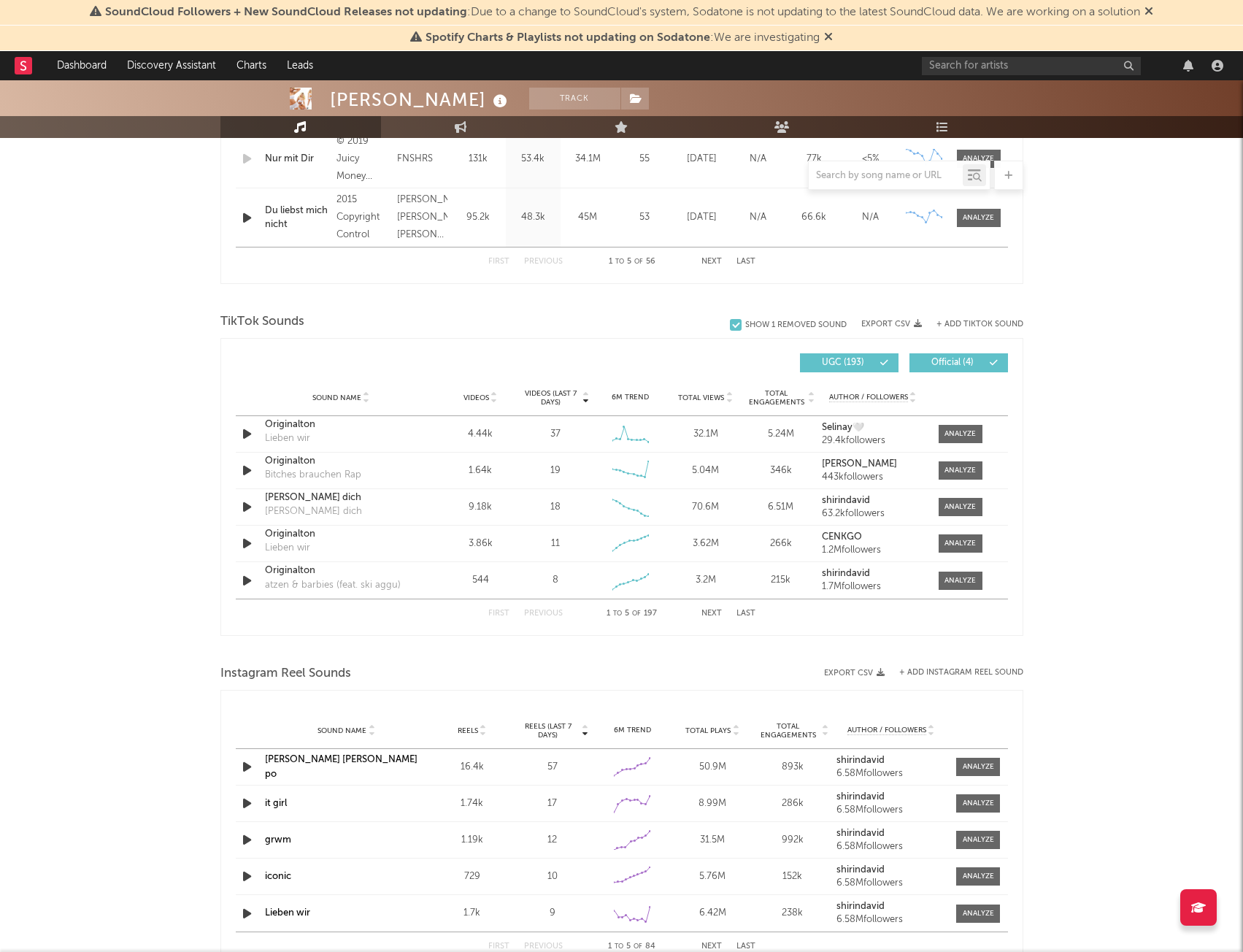
scroll to position [802, 0]
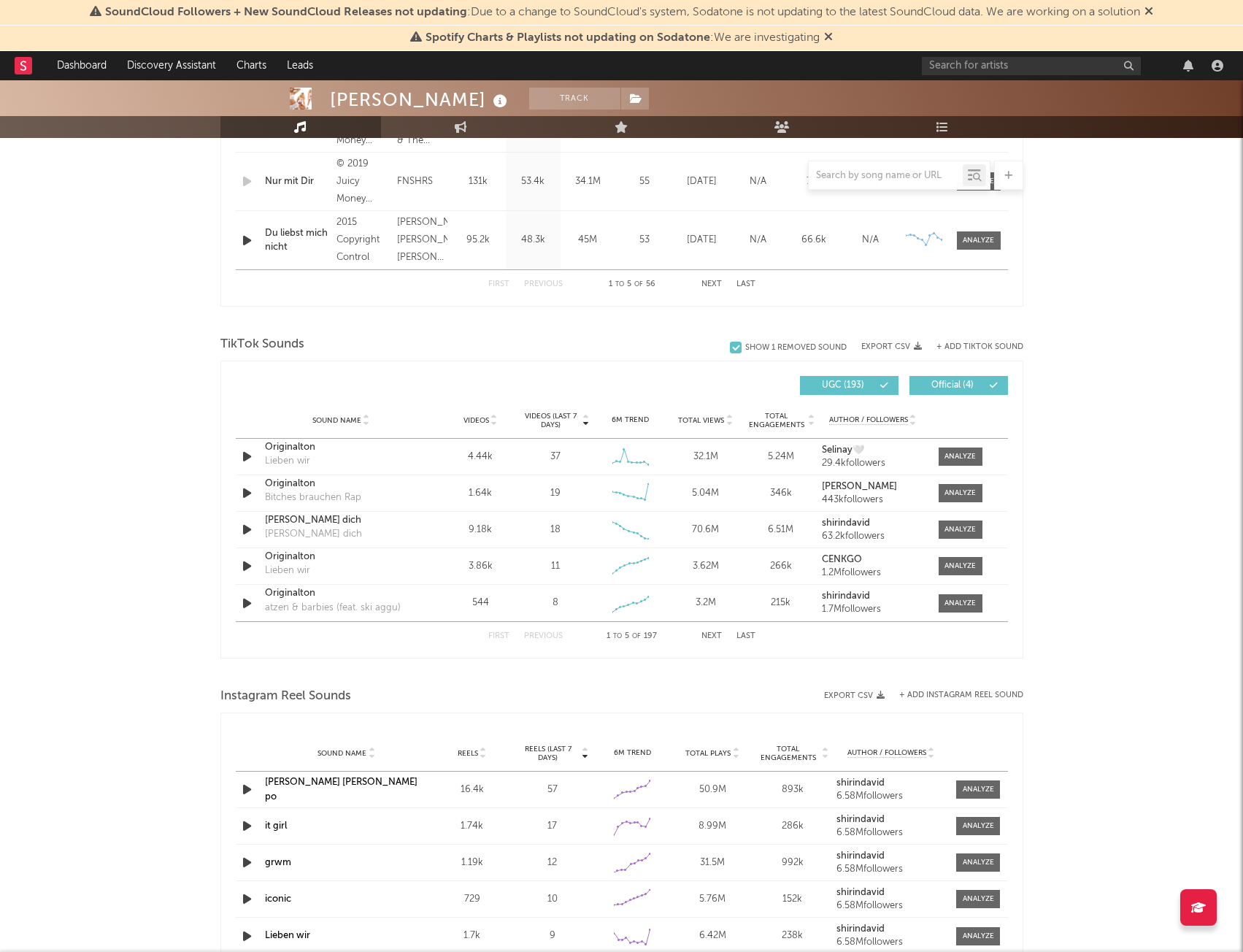
click at [886, 346] on button "Export CSV" at bounding box center [892, 346] width 60 height 9
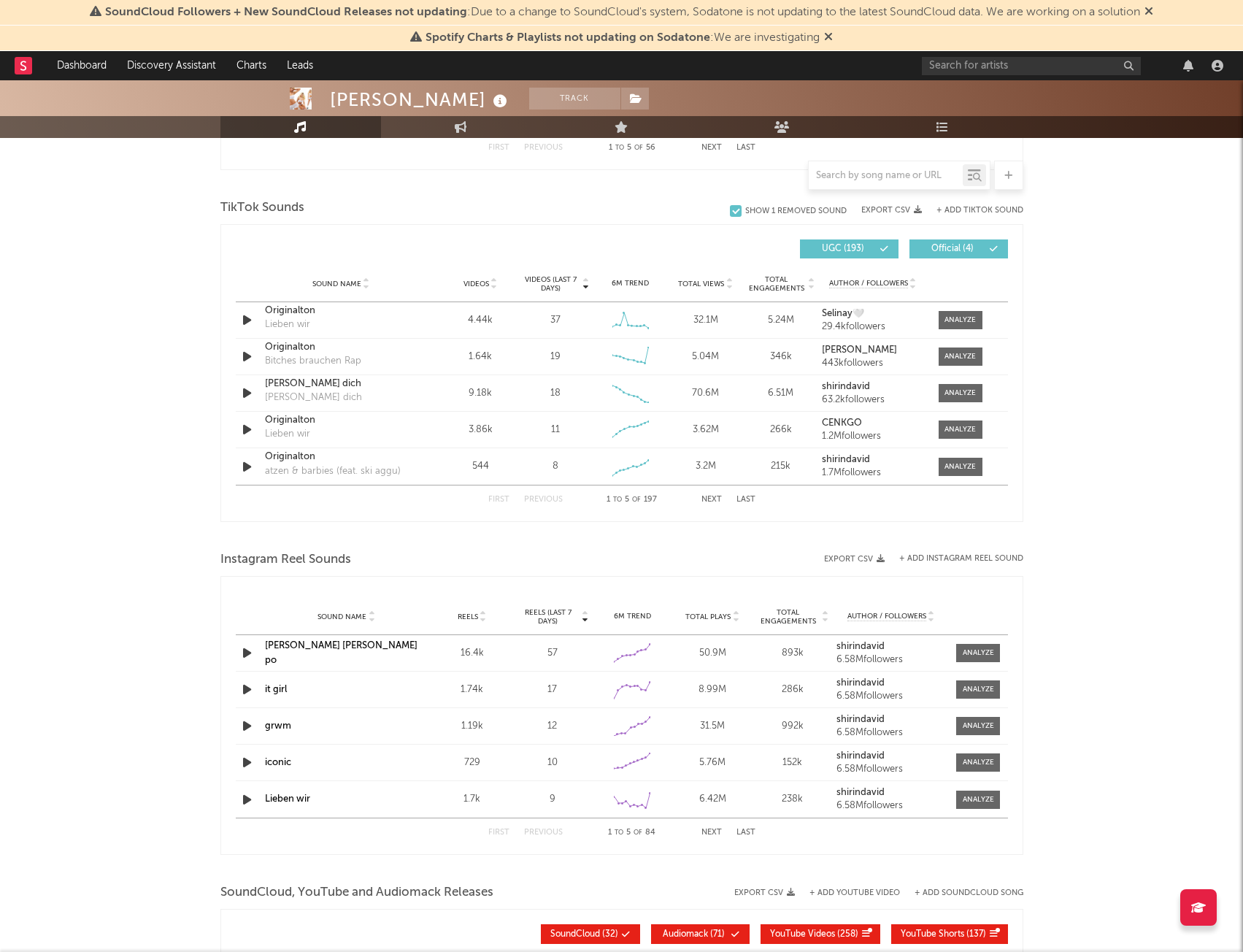
scroll to position [1022, 0]
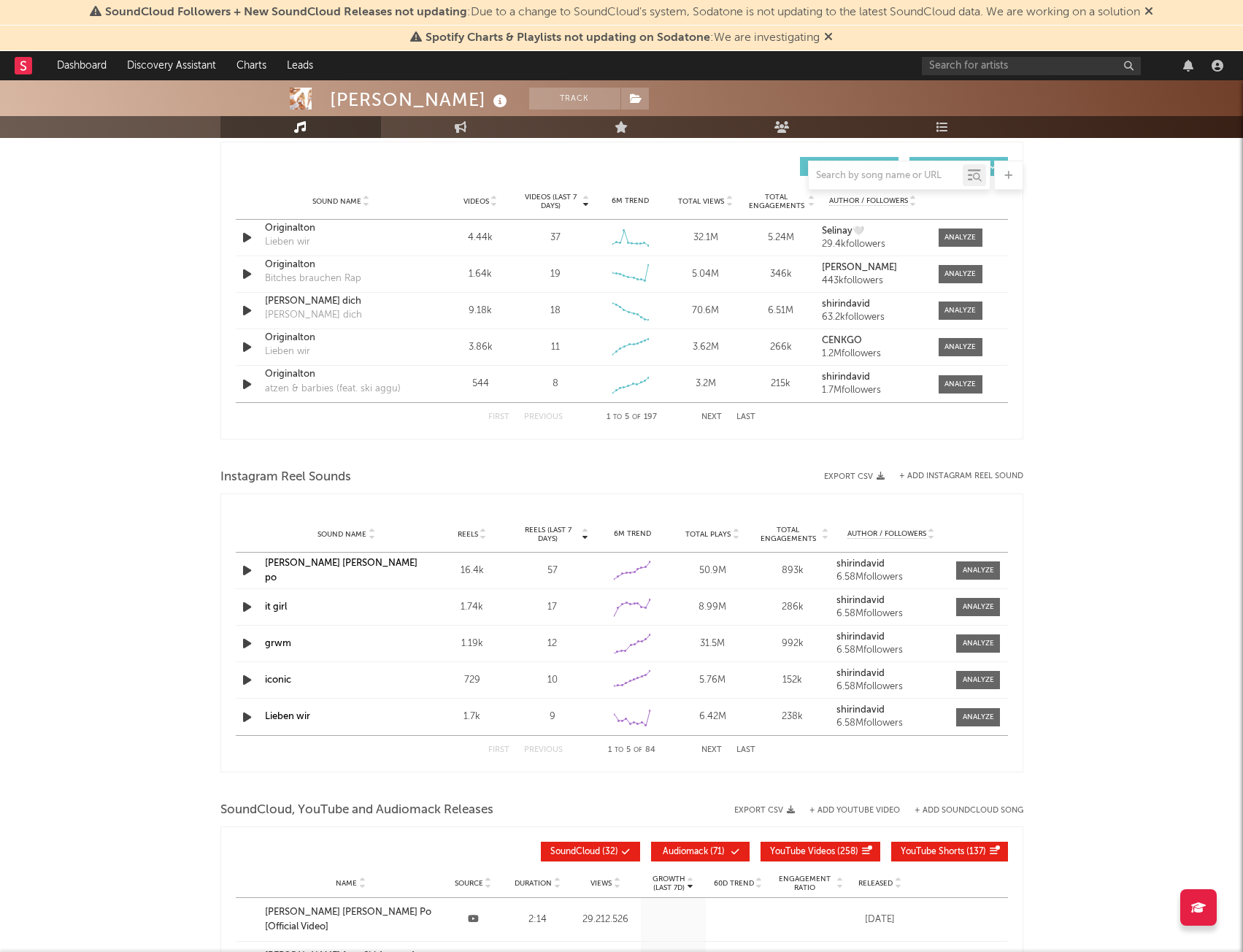
click at [855, 474] on button "Export CSV" at bounding box center [854, 476] width 60 height 9
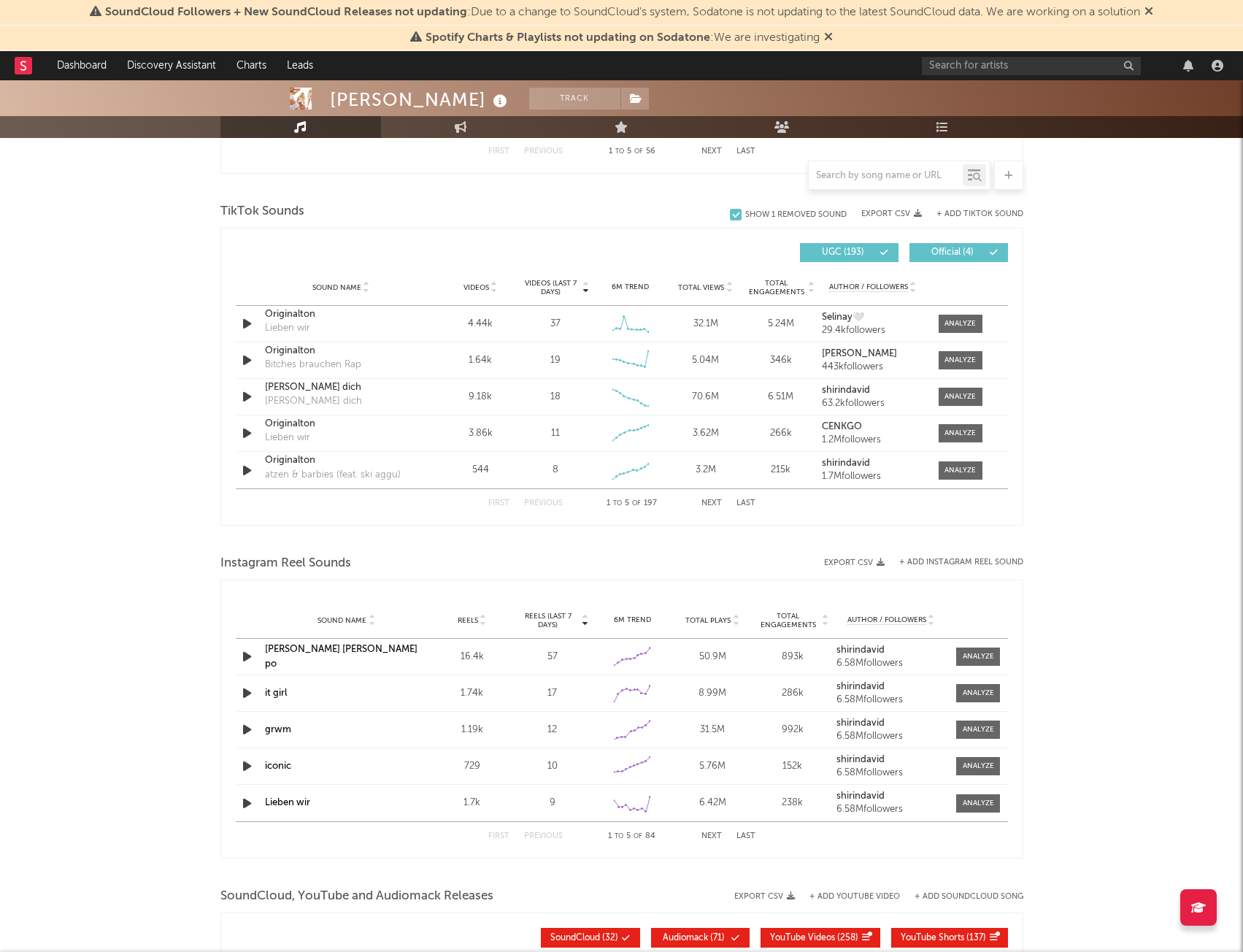
scroll to position [749, 0]
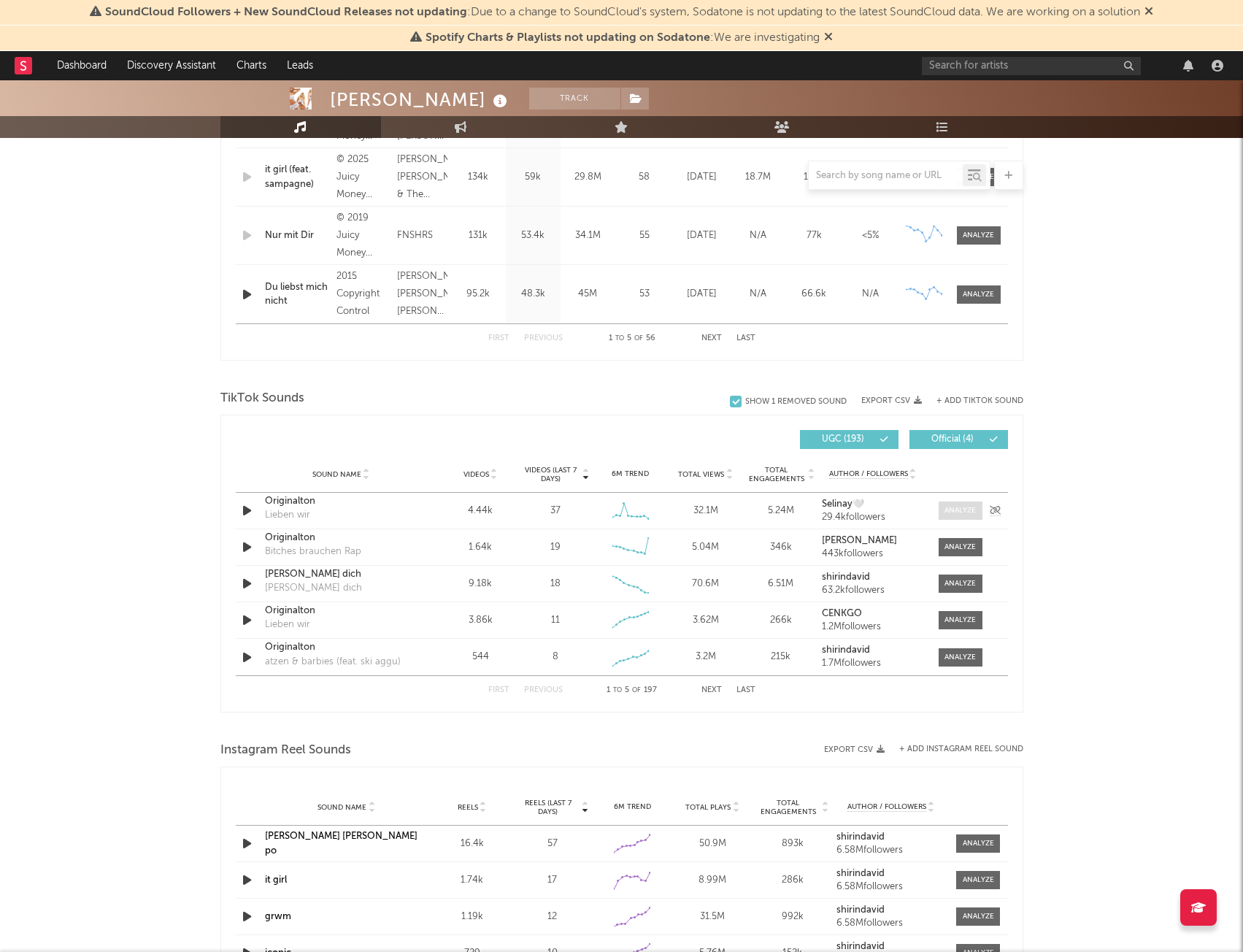
click at [949, 515] on div at bounding box center [960, 510] width 31 height 11
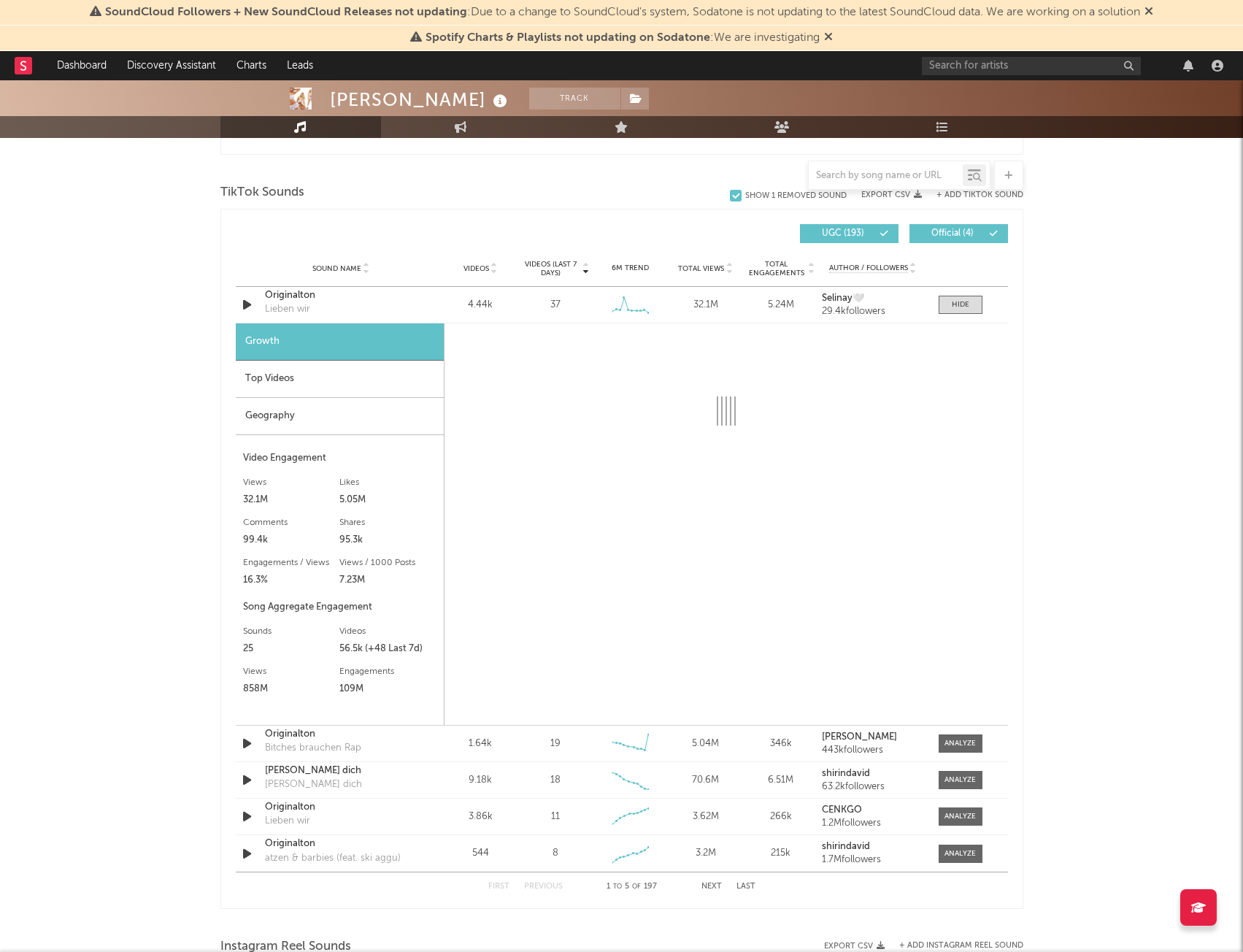
scroll to position [968, 0]
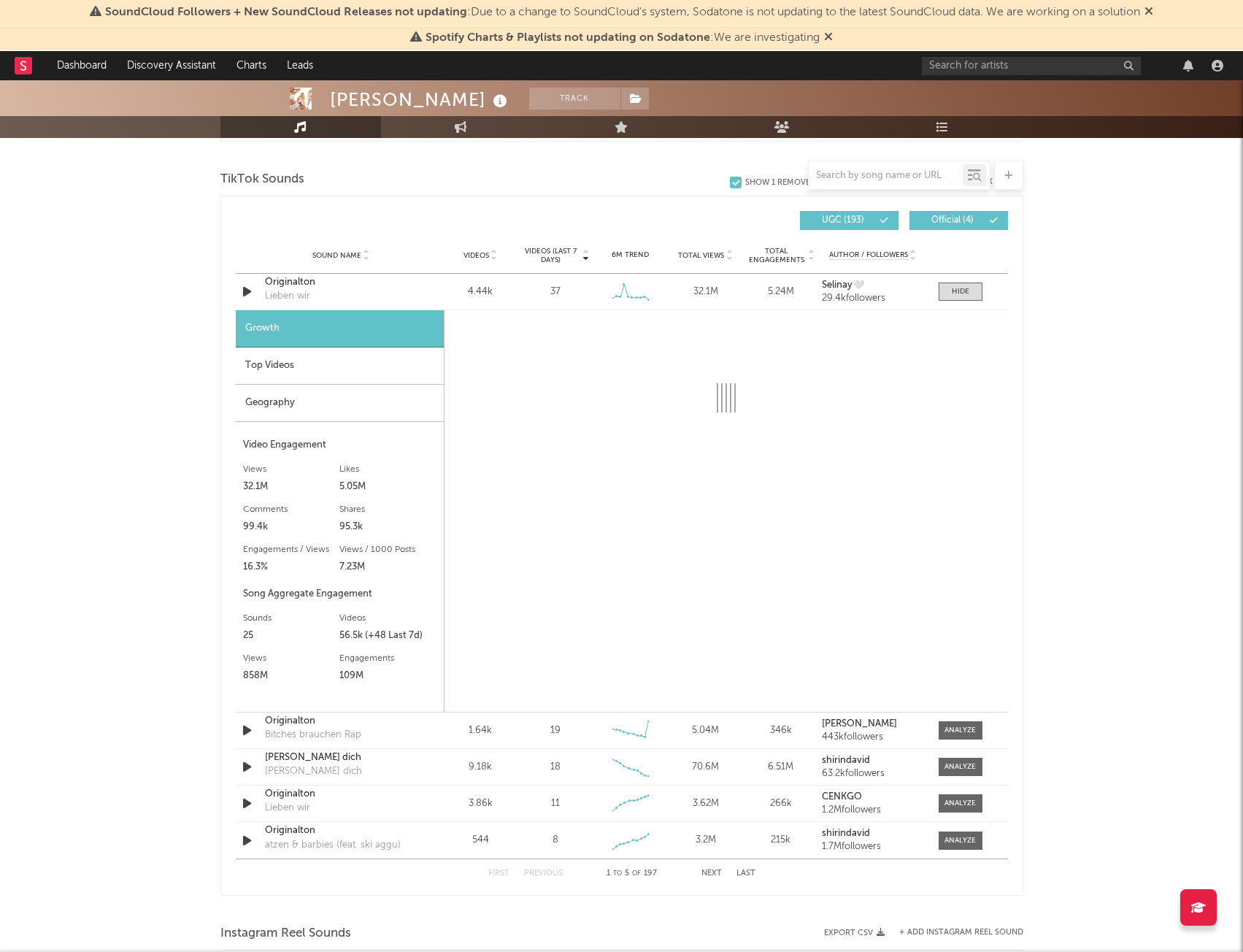
click at [281, 361] on div "Top Videos" at bounding box center [340, 366] width 208 height 37
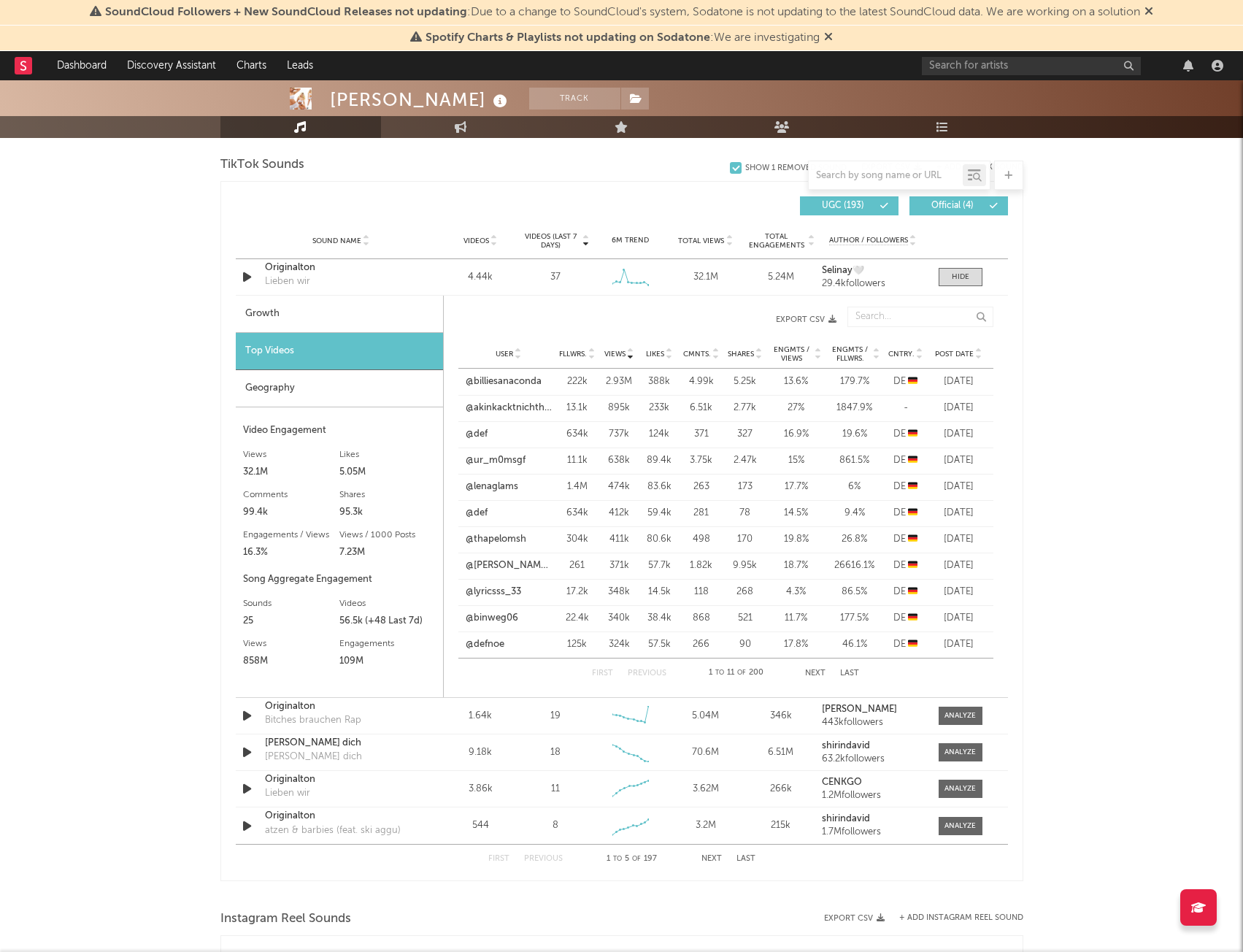
scroll to position [895, 0]
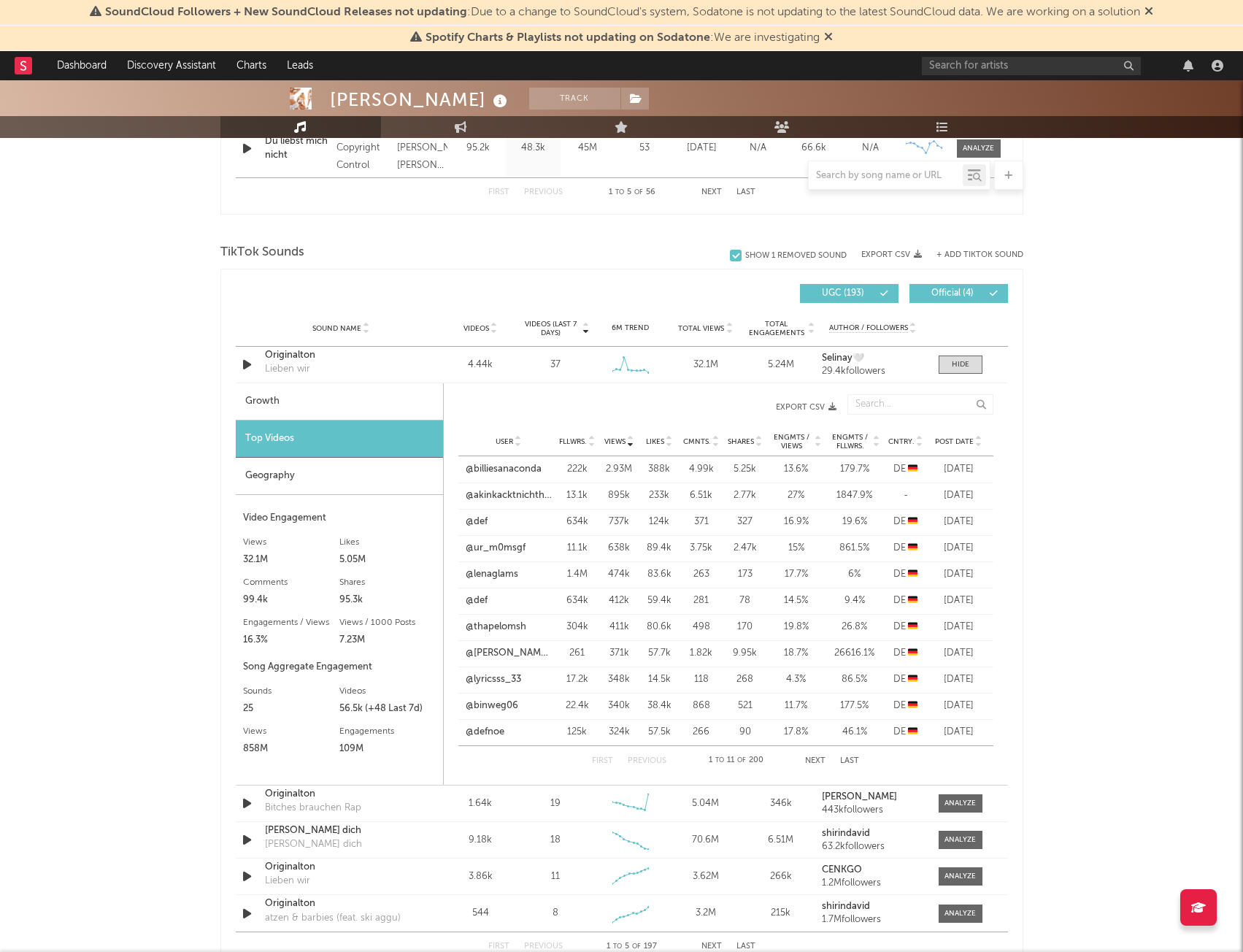
click at [339, 400] on div "Growth" at bounding box center [339, 401] width 207 height 37
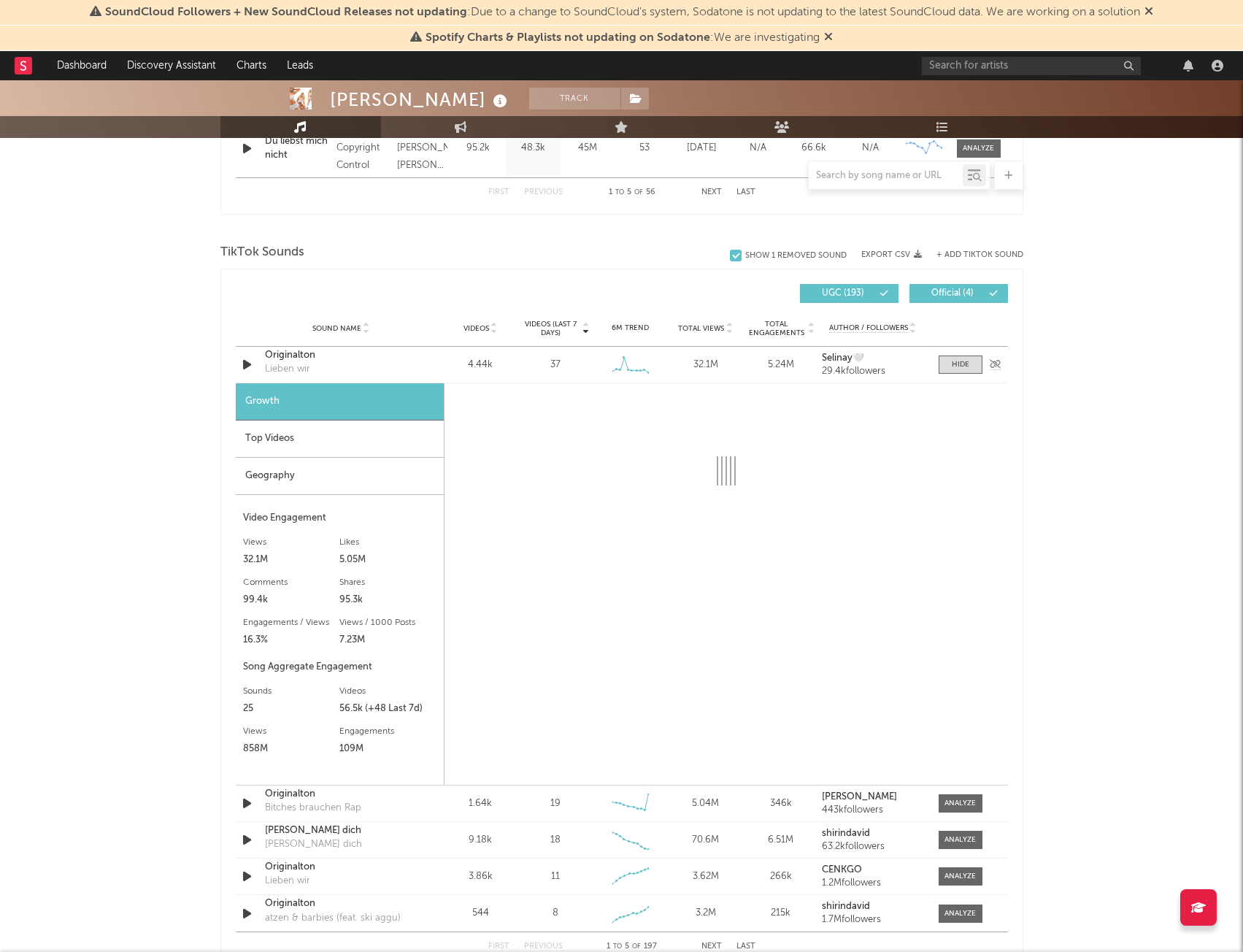
click at [353, 372] on div "Originalton Lieben wir" at bounding box center [341, 364] width 153 height 34
click at [955, 363] on div at bounding box center [961, 364] width 17 height 11
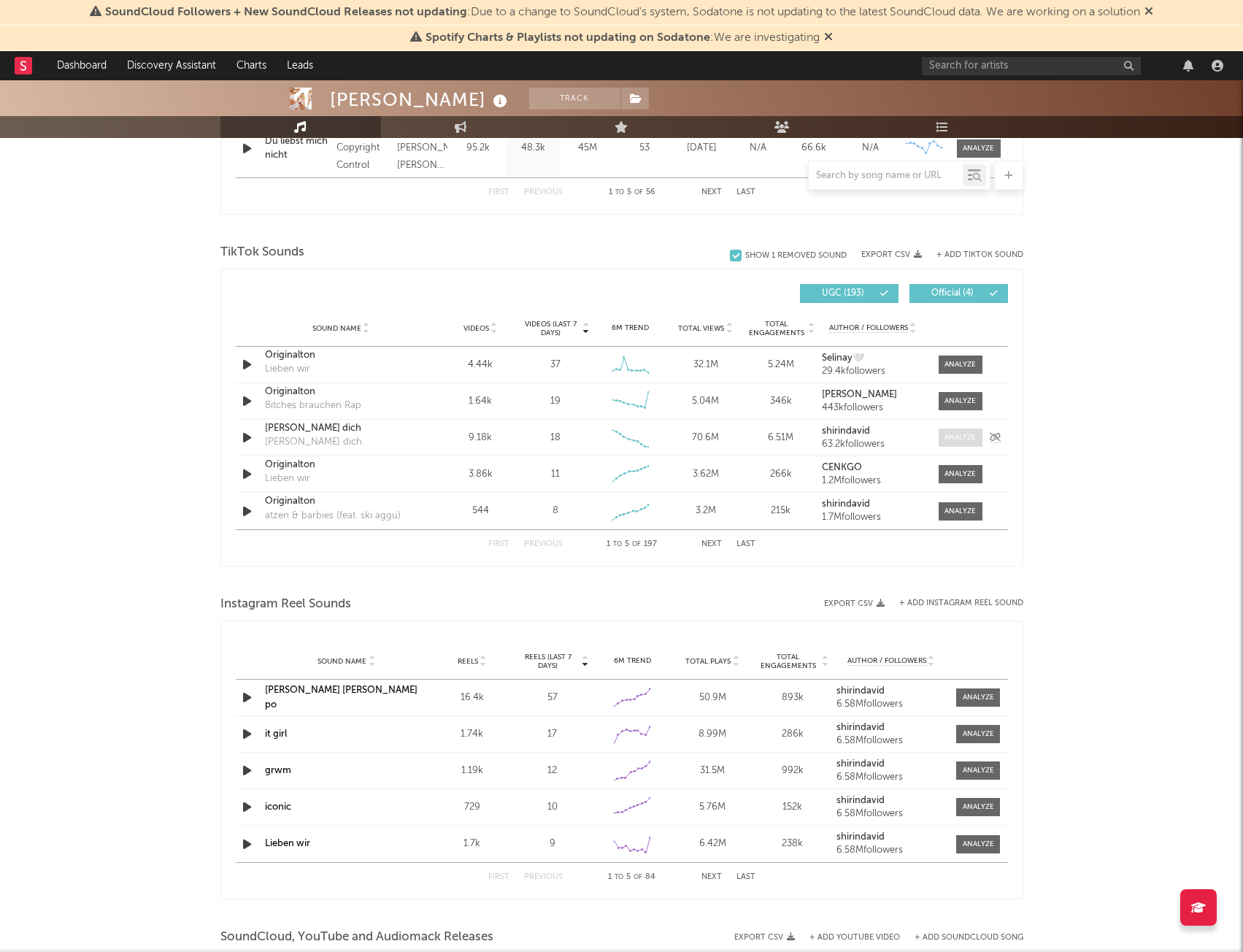
click at [971, 429] on span at bounding box center [960, 437] width 44 height 18
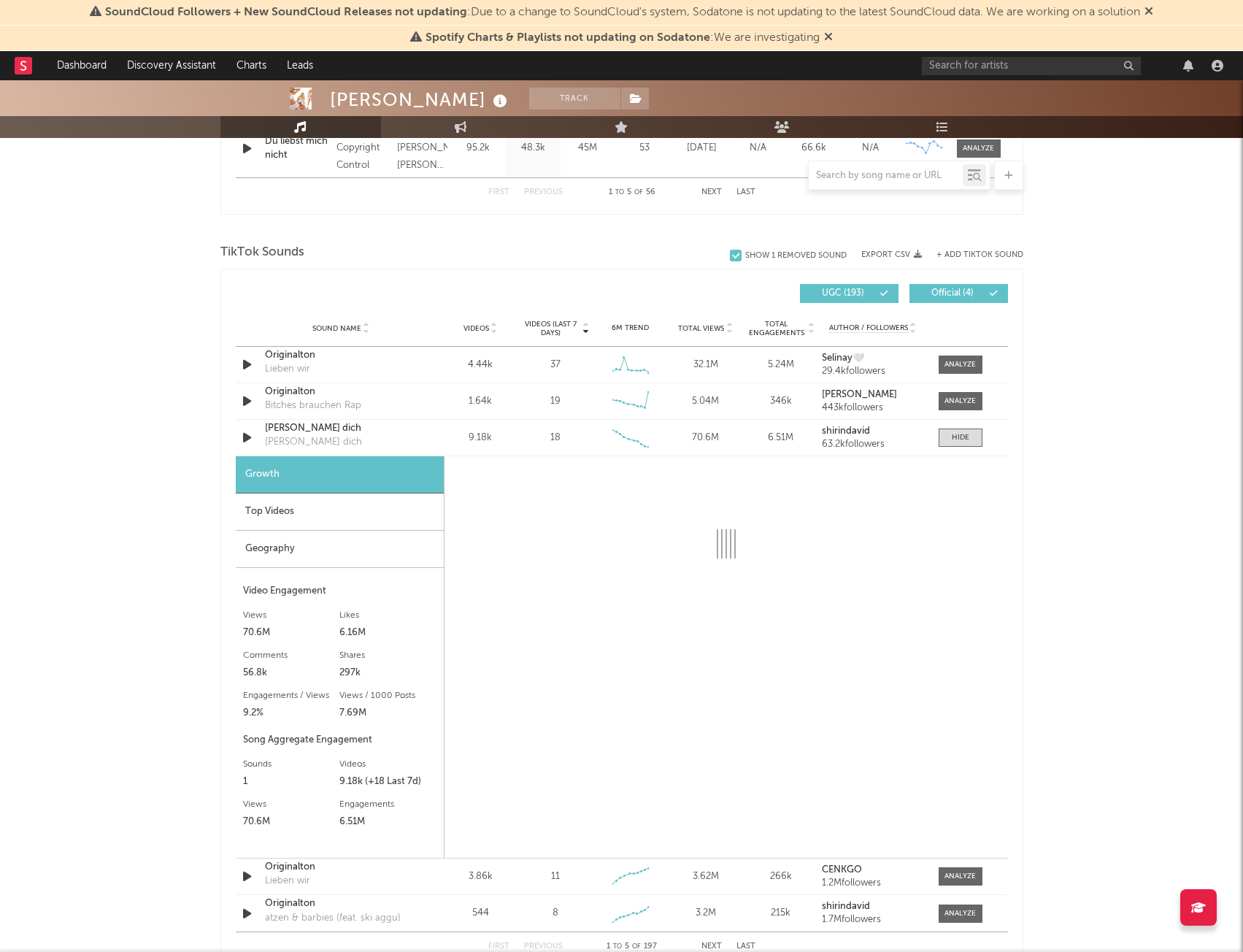
select select "6m"
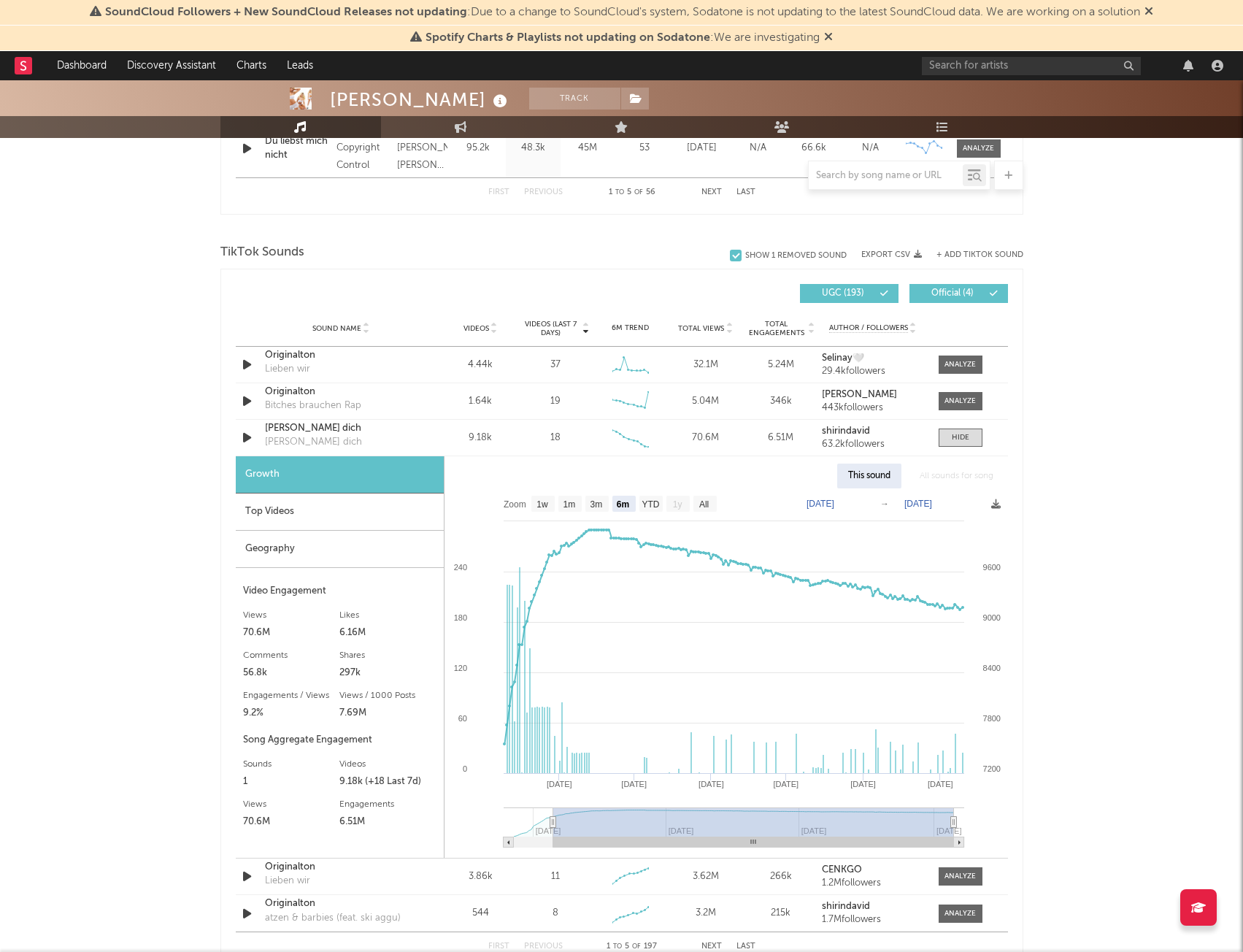
click at [332, 515] on div "Top Videos" at bounding box center [340, 512] width 208 height 37
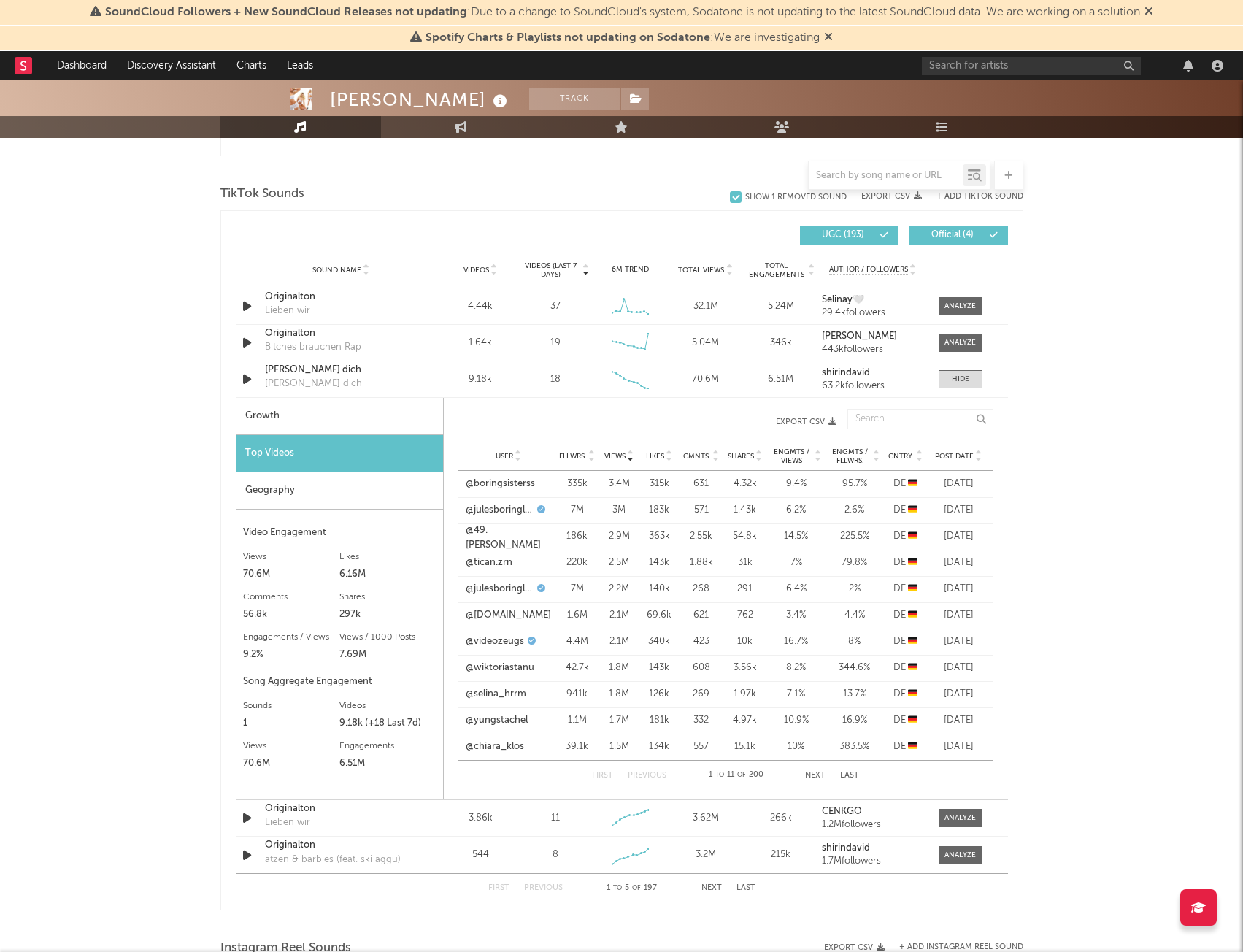
scroll to position [968, 0]
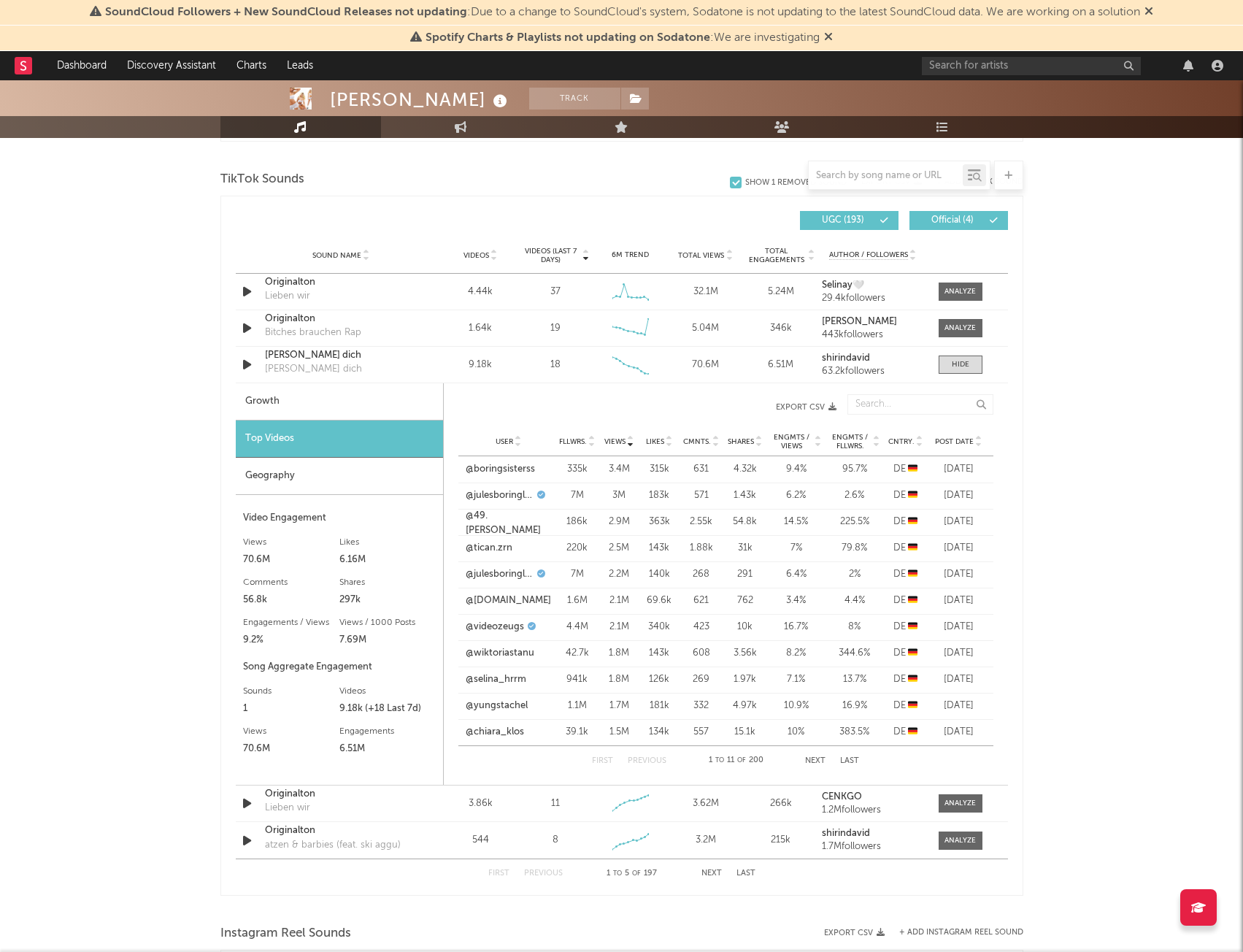
click at [282, 469] on div "Geography" at bounding box center [339, 476] width 207 height 37
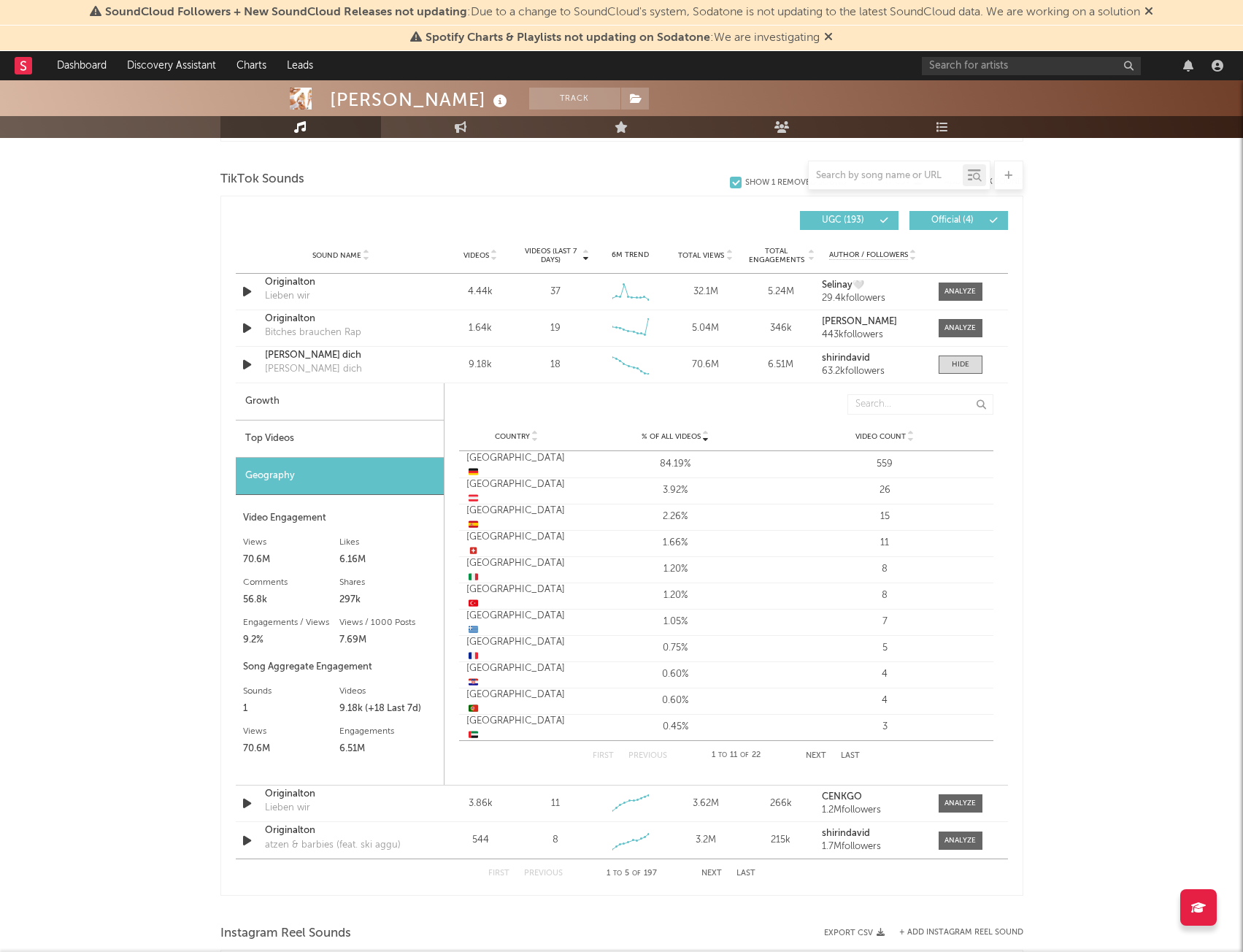
click at [298, 447] on div "Top Videos" at bounding box center [340, 439] width 208 height 37
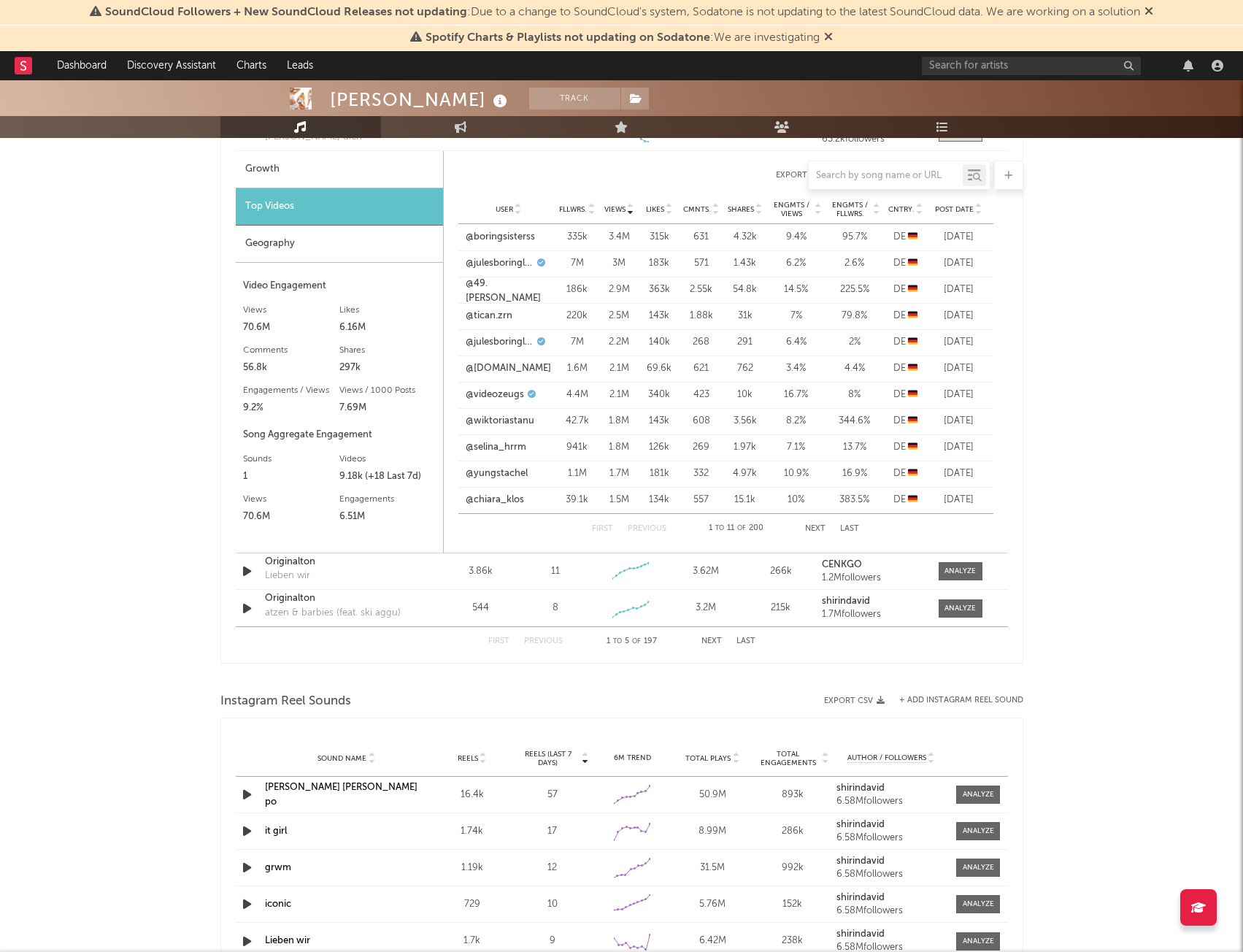
scroll to position [1187, 0]
